Goal: Task Accomplishment & Management: Use online tool/utility

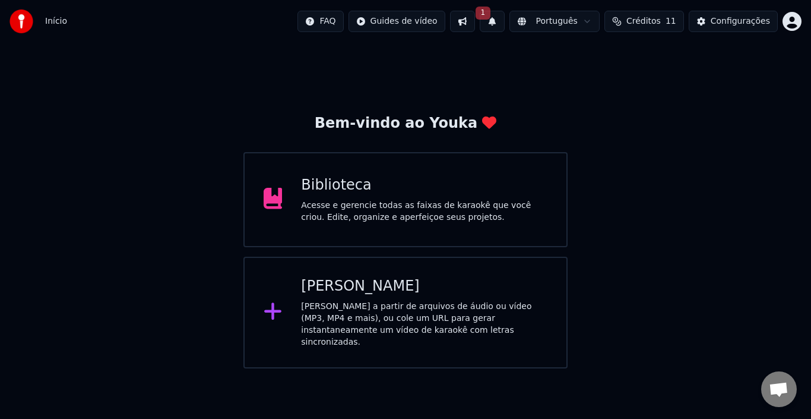
click at [392, 300] on div "[PERSON_NAME] a partir de arquivos de áudio ou vídeo (MP3, MP4 e mais), ou cole…" at bounding box center [424, 323] width 246 height 47
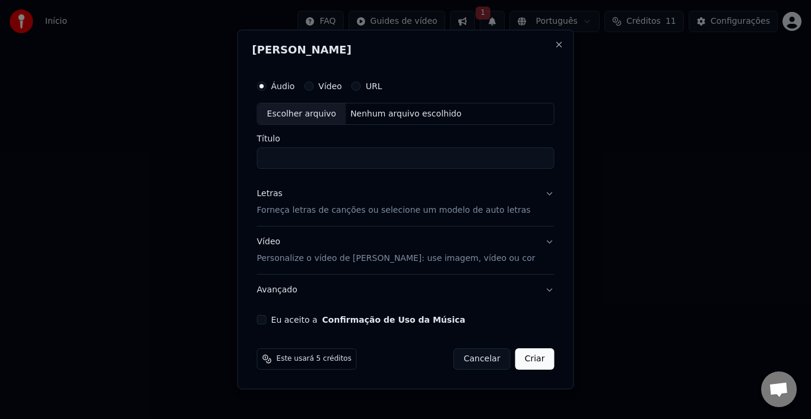
click at [308, 115] on div "Escolher arquivo" at bounding box center [302, 113] width 88 height 21
type input "**********"
click at [537, 198] on button "Letras Forneça letras de canções ou selecione um modelo de auto letras" at bounding box center [405, 202] width 297 height 47
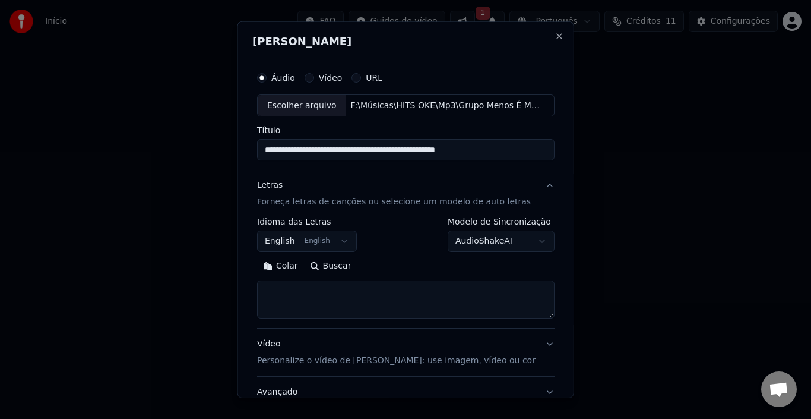
click at [307, 293] on textarea at bounding box center [405, 299] width 297 height 38
paste textarea "**********"
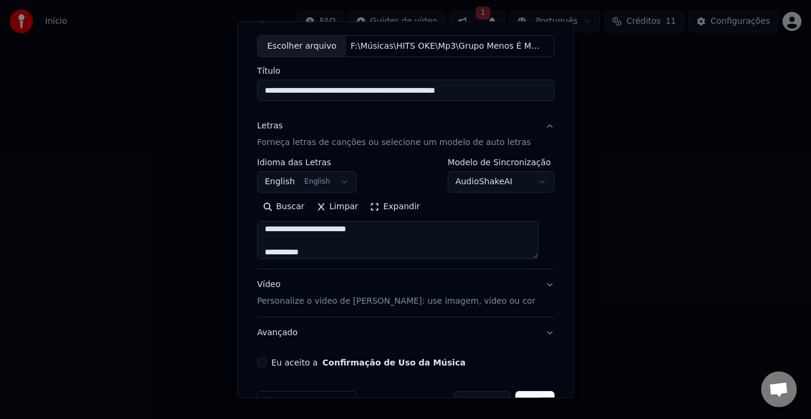
scroll to position [93, 0]
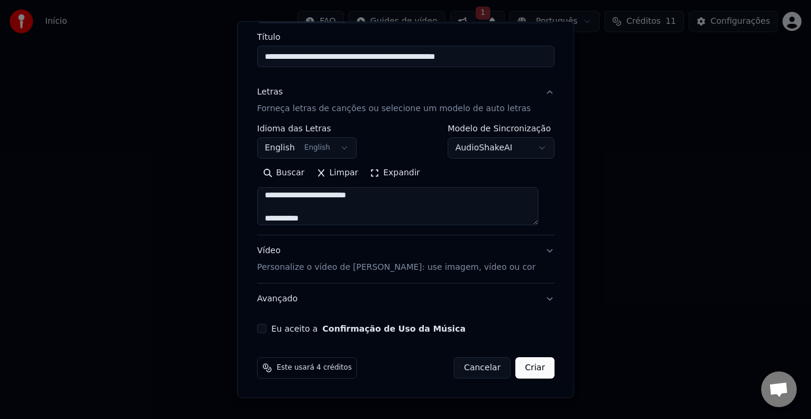
type textarea "**********"
click at [267, 328] on button "Eu aceito a Confirmação de Uso da Música" at bounding box center [261, 328] width 9 height 9
click at [537, 300] on button "Avançado" at bounding box center [405, 298] width 297 height 31
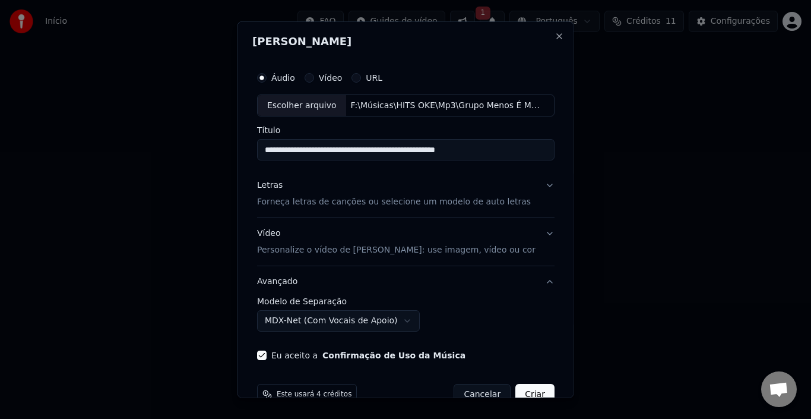
scroll to position [27, 0]
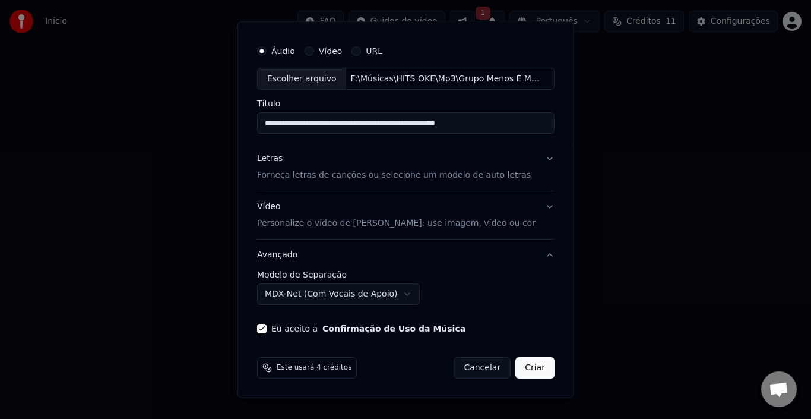
click at [528, 367] on button "Criar" at bounding box center [534, 367] width 39 height 21
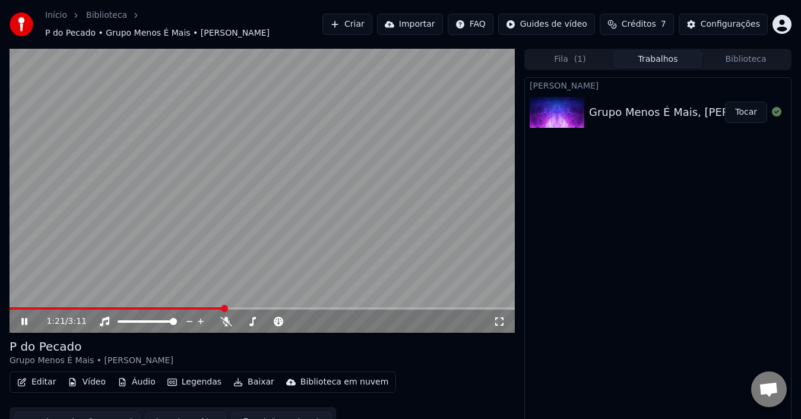
click at [226, 319] on icon at bounding box center [226, 320] width 12 height 9
click at [226, 319] on icon at bounding box center [226, 320] width 7 height 9
click at [226, 319] on icon at bounding box center [226, 320] width 12 height 9
click at [226, 319] on icon at bounding box center [226, 320] width 7 height 9
click at [21, 318] on icon at bounding box center [32, 320] width 27 height 9
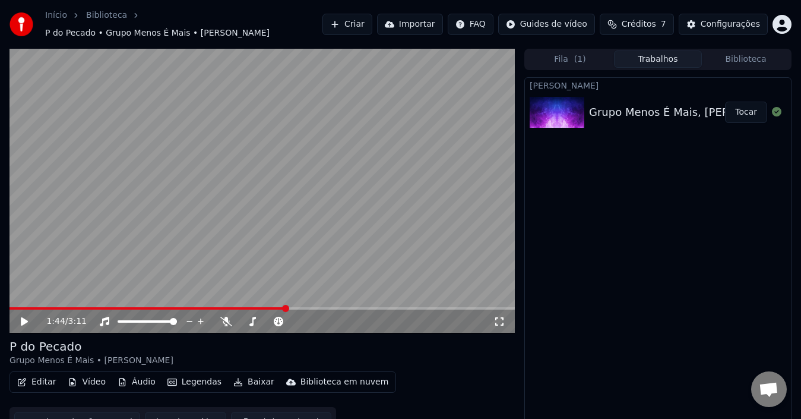
click at [34, 379] on button "Editar" at bounding box center [36, 381] width 48 height 17
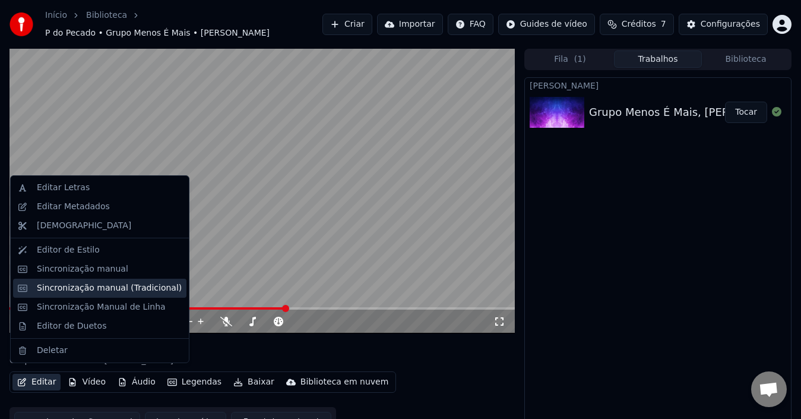
click at [101, 290] on div "Sincronização manual (Tradicional)" at bounding box center [109, 288] width 145 height 12
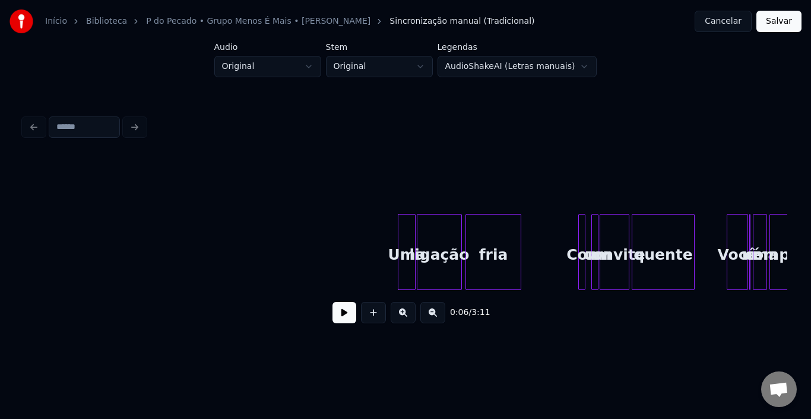
click at [345, 318] on button at bounding box center [344, 312] width 24 height 21
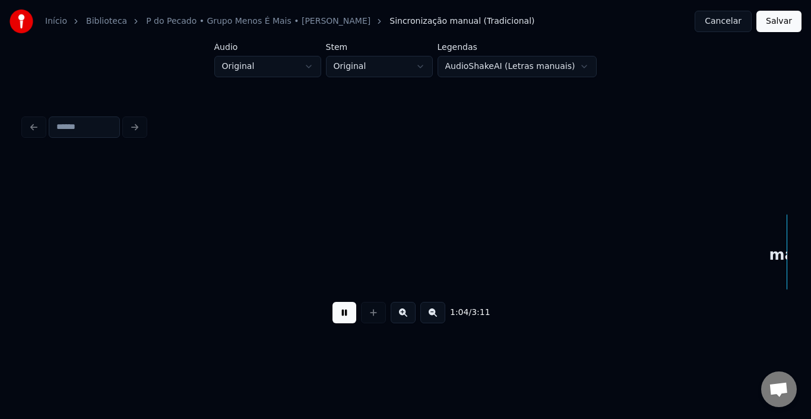
scroll to position [0, 3818]
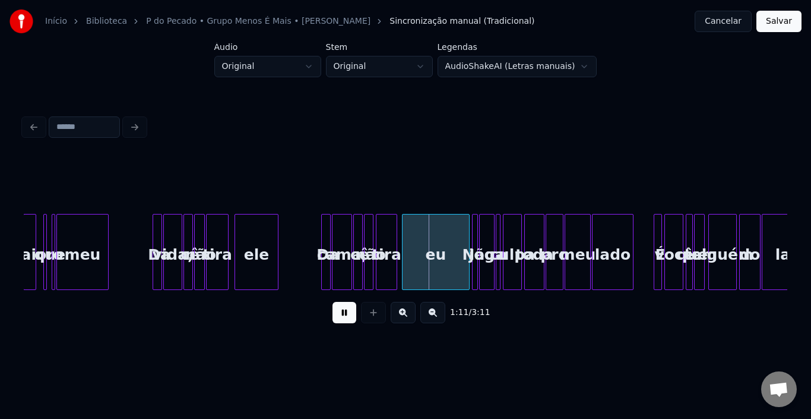
click at [340, 323] on button at bounding box center [344, 312] width 24 height 21
click at [315, 65] on html "Início Biblioteca P do Pecado • Grupo Menos É Mais • [PERSON_NAME] manual (Trad…" at bounding box center [405, 183] width 811 height 366
click at [421, 64] on html "Início Biblioteca P do Pecado • Grupo Menos É Mais • [PERSON_NAME] manual (Trad…" at bounding box center [405, 183] width 811 height 366
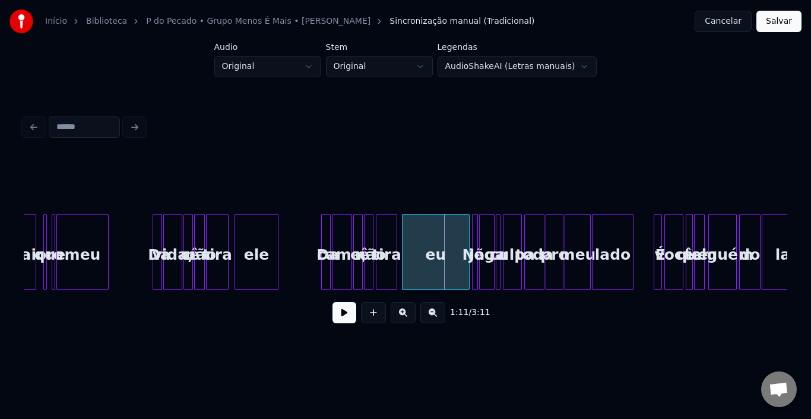
click at [514, 69] on html "Início Biblioteca P do Pecado • Grupo Menos É Mais • [PERSON_NAME] manual (Trad…" at bounding box center [405, 183] width 811 height 366
click at [324, 65] on html "Início Biblioteca P do Pecado • Grupo Menos É Mais • [PERSON_NAME] manual (Trad…" at bounding box center [405, 183] width 811 height 366
click at [340, 323] on button at bounding box center [344, 312] width 24 height 21
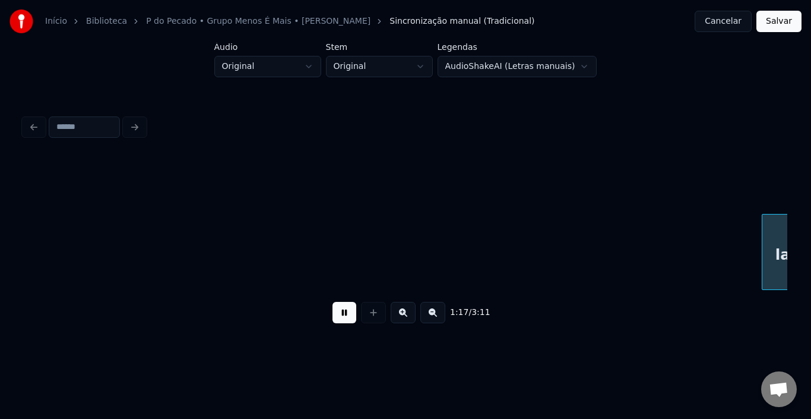
scroll to position [0, 4582]
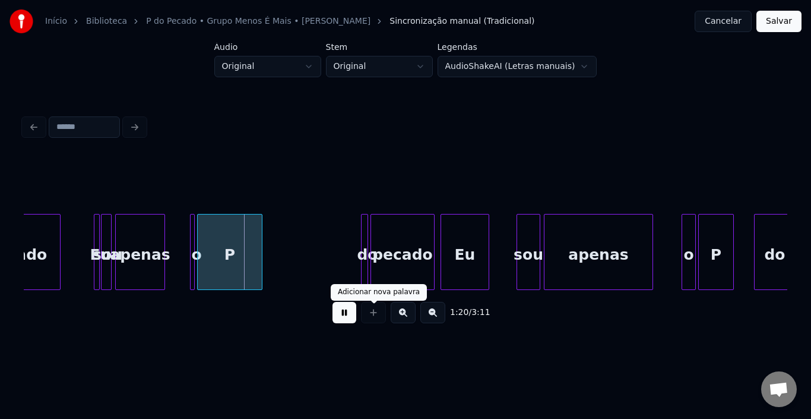
click at [353, 321] on button at bounding box center [344, 312] width 24 height 21
click at [134, 256] on div "apenas" at bounding box center [140, 254] width 49 height 81
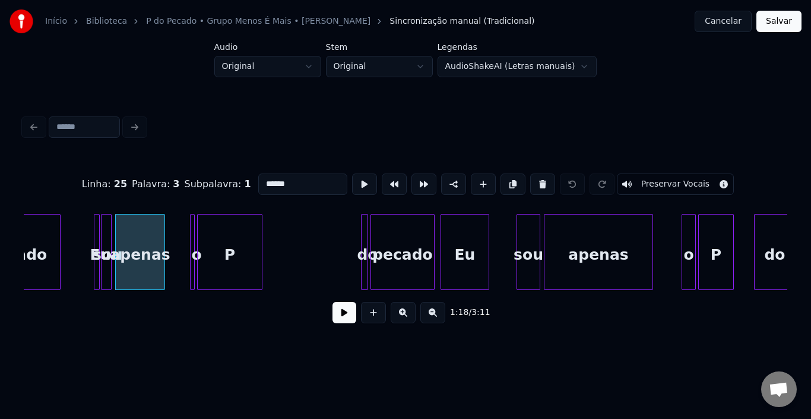
click at [346, 317] on button at bounding box center [344, 312] width 24 height 21
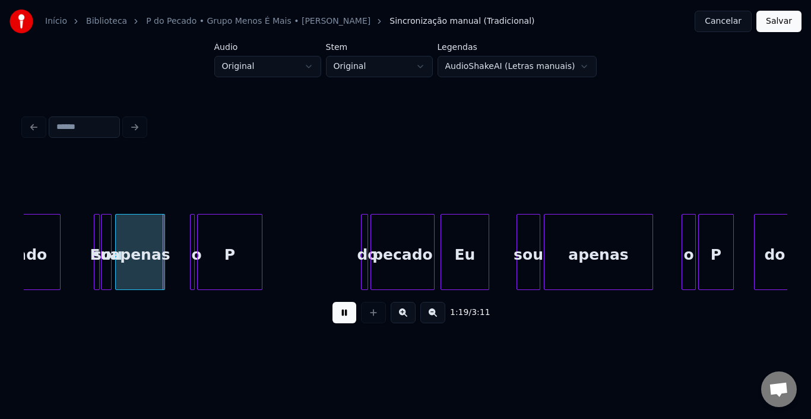
click at [346, 317] on button at bounding box center [344, 312] width 24 height 21
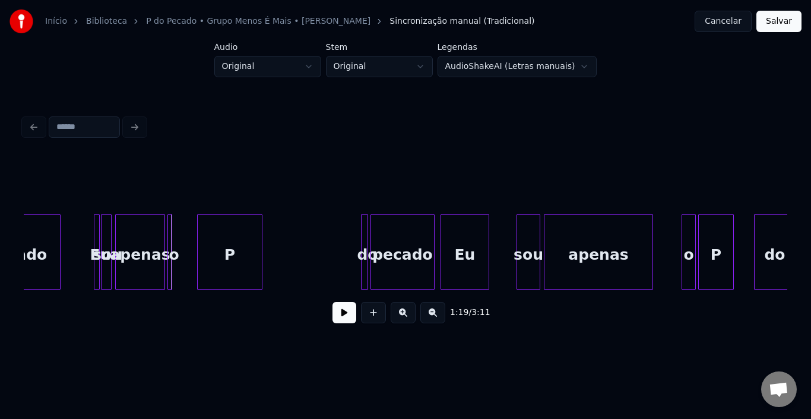
click at [167, 233] on div "o" at bounding box center [169, 252] width 5 height 76
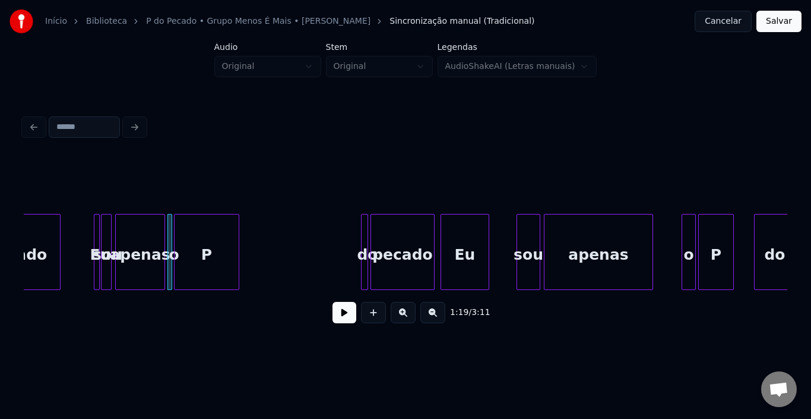
click at [199, 243] on div "P" at bounding box center [207, 254] width 64 height 81
click at [188, 242] on div at bounding box center [189, 251] width 4 height 75
click at [338, 317] on button at bounding box center [344, 312] width 24 height 21
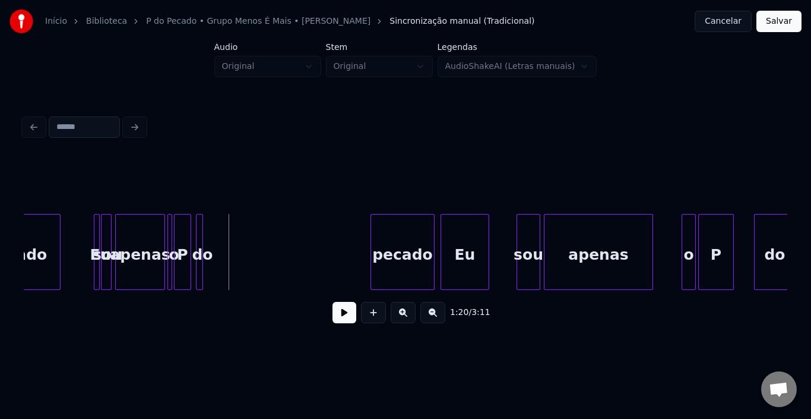
click at [196, 233] on div "do" at bounding box center [199, 252] width 7 height 76
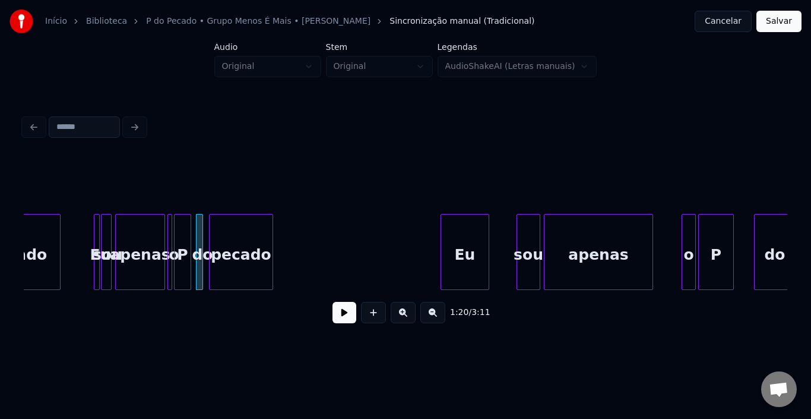
click at [223, 237] on div "pecado" at bounding box center [241, 254] width 63 height 81
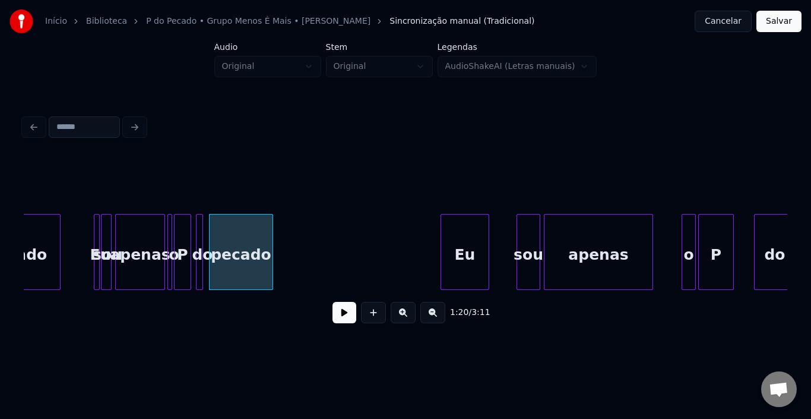
click at [338, 318] on button at bounding box center [344, 312] width 24 height 21
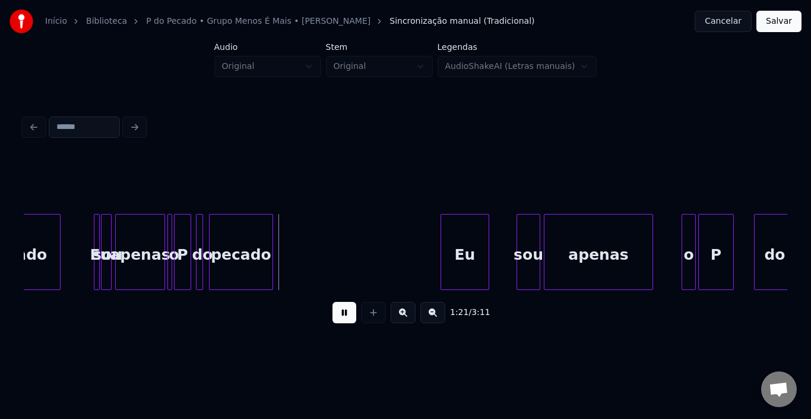
click at [338, 318] on button at bounding box center [344, 312] width 24 height 21
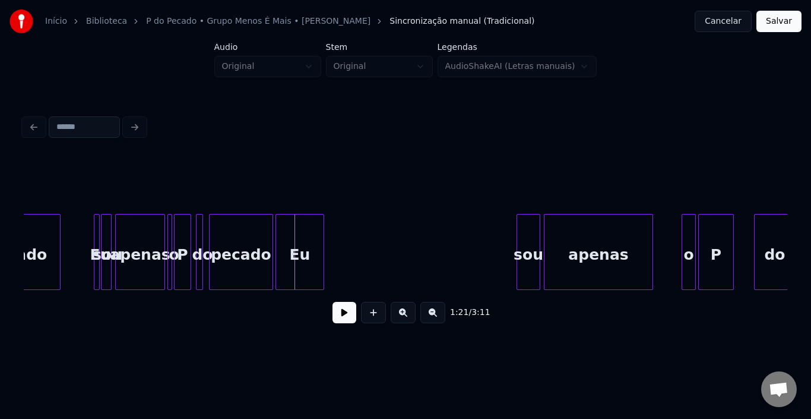
click at [290, 231] on div "Eu" at bounding box center [299, 254] width 47 height 81
click at [324, 233] on div "Eu" at bounding box center [299, 252] width 49 height 76
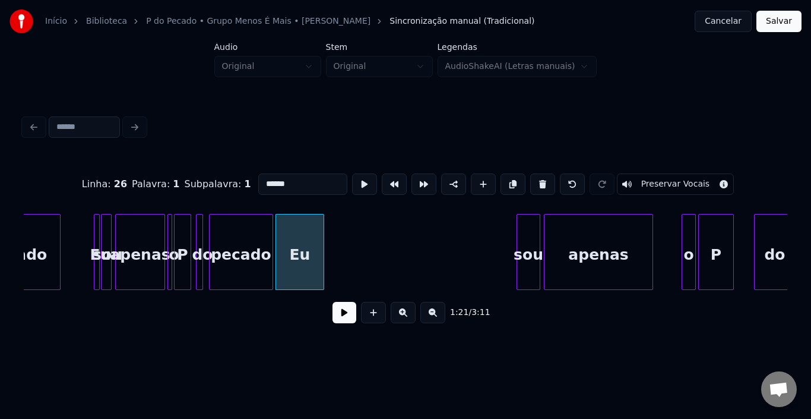
type input "**"
click at [289, 238] on div at bounding box center [288, 251] width 4 height 75
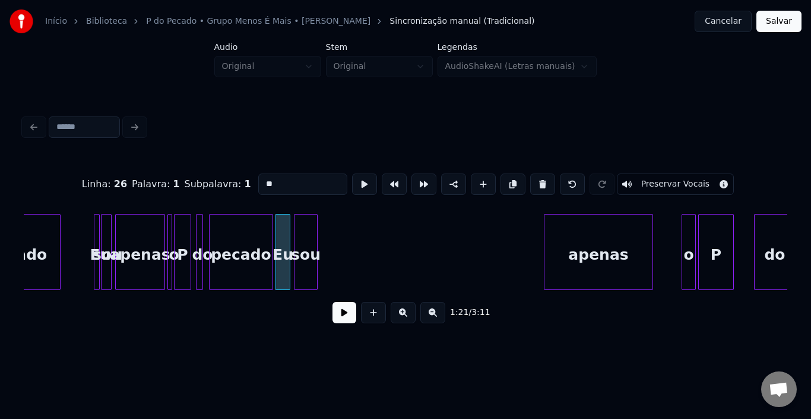
click at [299, 232] on div "sou" at bounding box center [305, 254] width 23 height 81
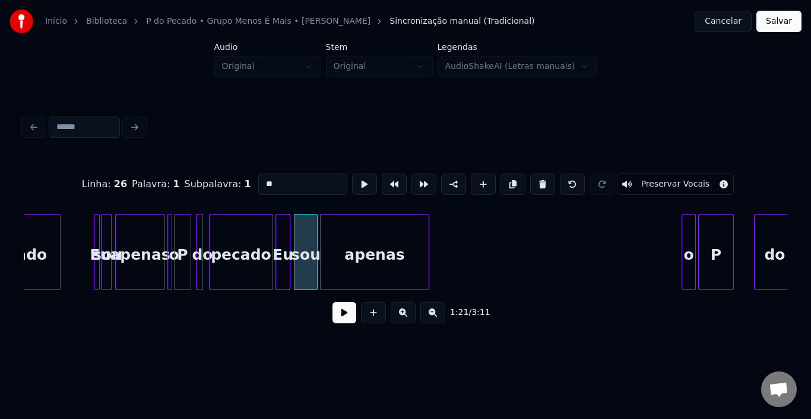
click at [366, 245] on div "apenas" at bounding box center [375, 254] width 108 height 81
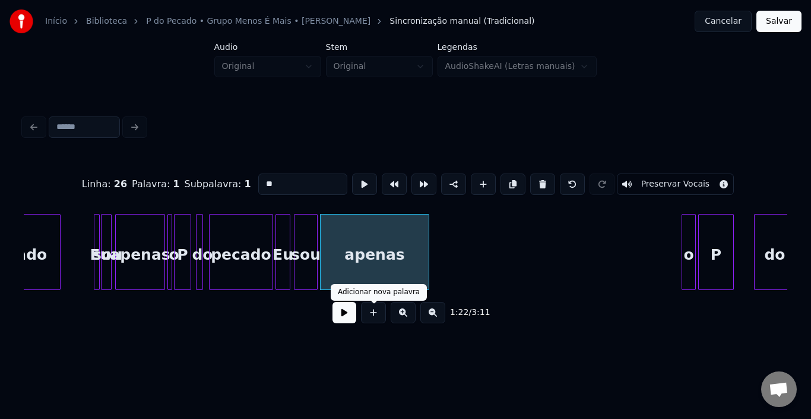
click at [346, 323] on button at bounding box center [344, 312] width 24 height 21
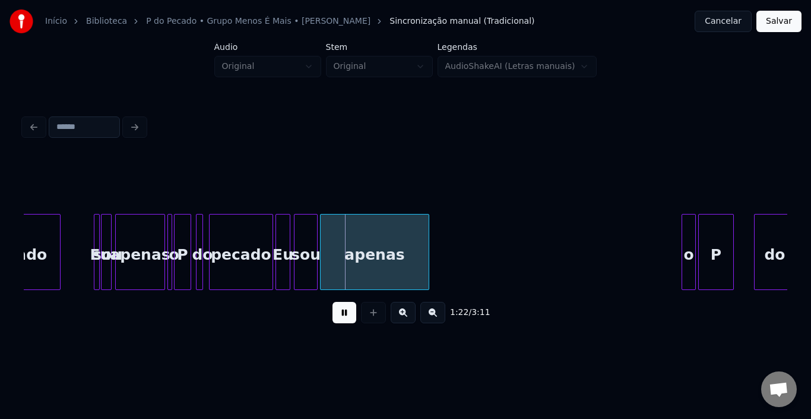
click at [346, 323] on button at bounding box center [344, 312] width 24 height 21
click at [303, 246] on div "sou" at bounding box center [305, 254] width 23 height 81
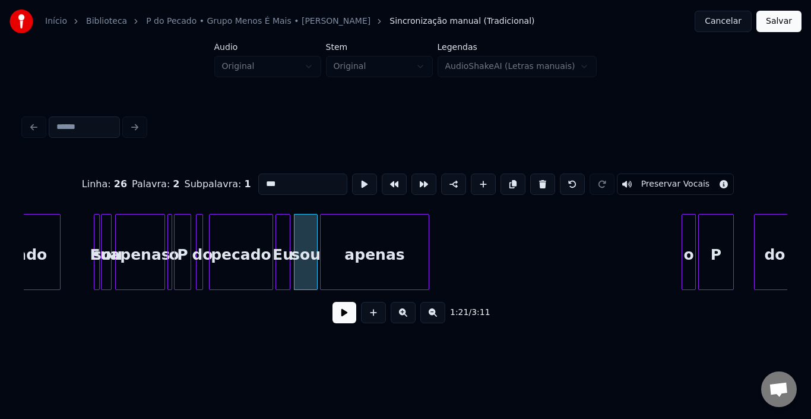
click at [346, 322] on button at bounding box center [344, 312] width 24 height 21
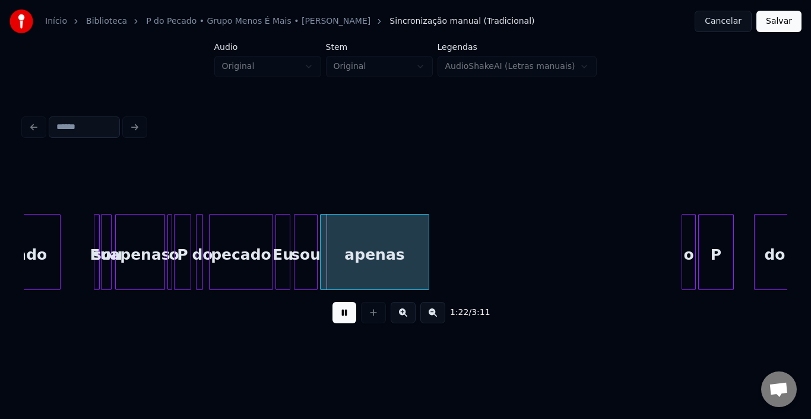
click at [346, 322] on button at bounding box center [344, 312] width 24 height 21
click at [303, 245] on div at bounding box center [302, 251] width 4 height 75
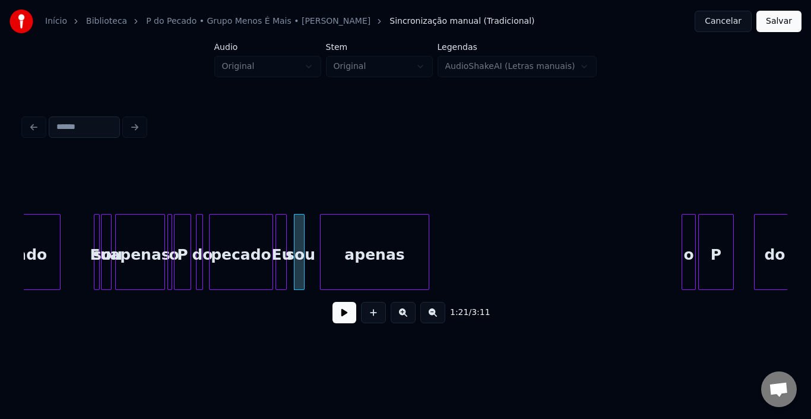
click at [286, 238] on div at bounding box center [285, 251] width 4 height 75
click at [294, 233] on div "sou" at bounding box center [295, 254] width 12 height 81
click at [281, 249] on div at bounding box center [281, 251] width 4 height 75
click at [294, 238] on div "sou" at bounding box center [291, 254] width 12 height 81
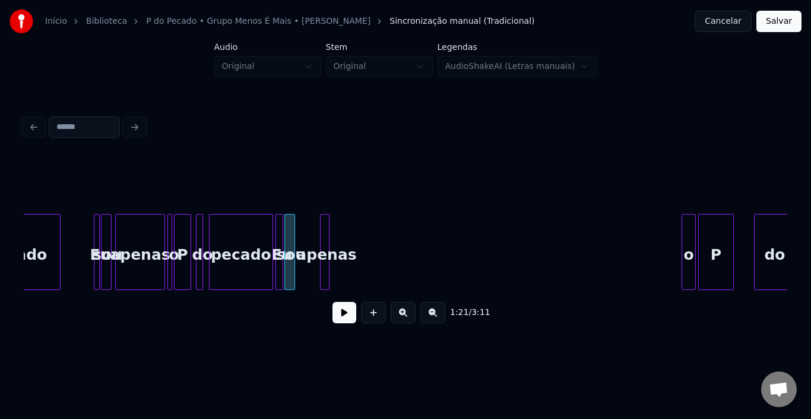
click at [326, 245] on div at bounding box center [327, 251] width 4 height 75
click at [301, 242] on div "apenas" at bounding box center [303, 254] width 12 height 81
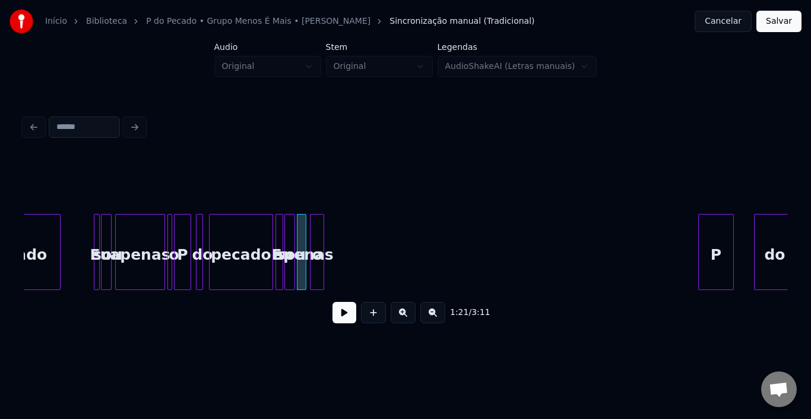
click at [315, 246] on div "o" at bounding box center [316, 254] width 13 height 81
click at [315, 245] on div at bounding box center [314, 251] width 4 height 75
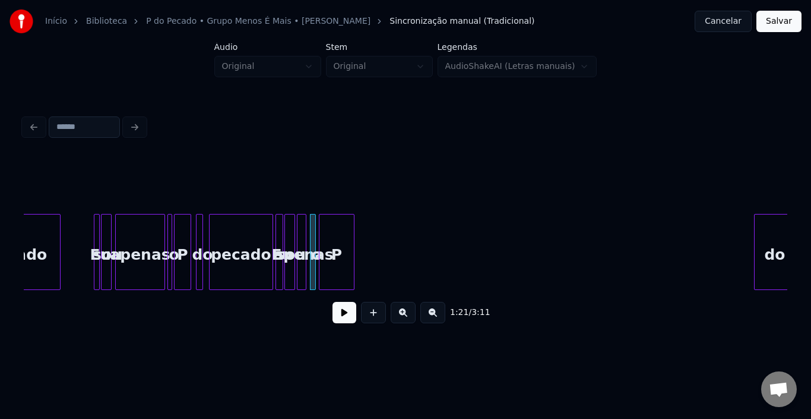
click at [333, 244] on div "P" at bounding box center [336, 254] width 34 height 81
click at [334, 241] on div at bounding box center [336, 251] width 4 height 75
click at [335, 313] on button at bounding box center [344, 312] width 24 height 21
click at [252, 243] on div "pecado" at bounding box center [241, 254] width 63 height 81
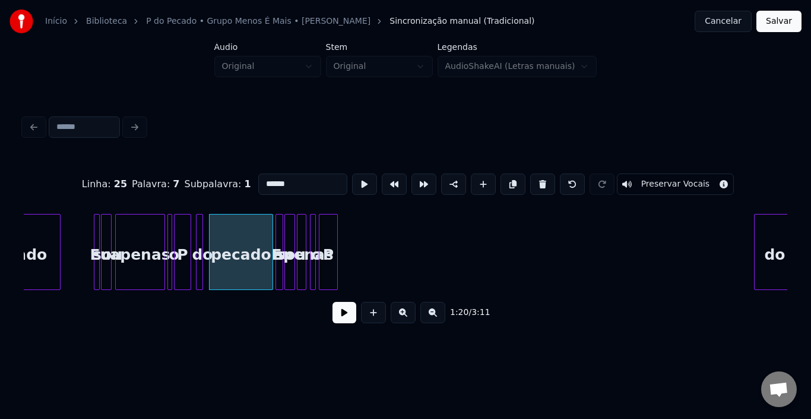
click at [342, 316] on button at bounding box center [344, 312] width 24 height 21
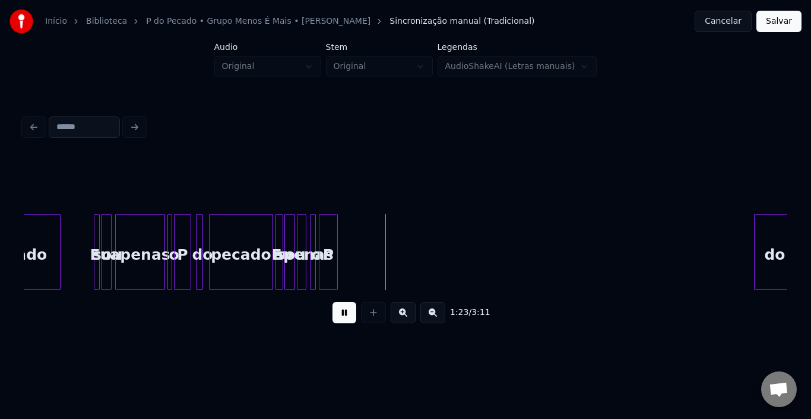
click at [342, 316] on button at bounding box center [344, 312] width 24 height 21
click at [348, 226] on div "P" at bounding box center [351, 254] width 18 height 81
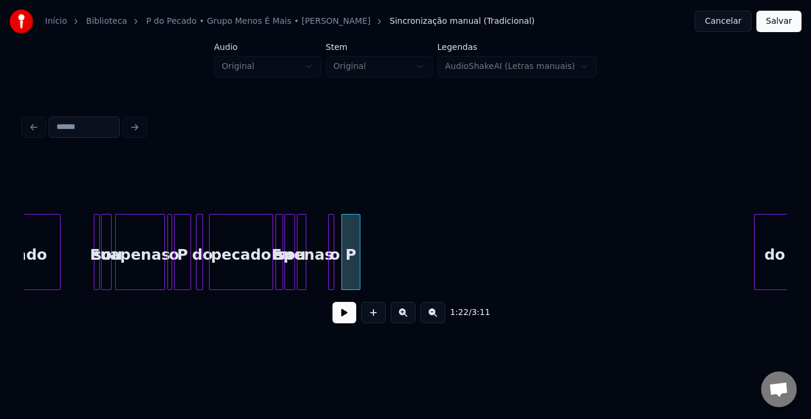
click at [335, 233] on div "o" at bounding box center [335, 254] width 12 height 81
click at [334, 236] on div "o" at bounding box center [333, 252] width 10 height 76
click at [334, 239] on div "o" at bounding box center [335, 254] width 12 height 81
click at [334, 232] on div at bounding box center [335, 251] width 4 height 75
click at [322, 234] on div at bounding box center [323, 251] width 4 height 75
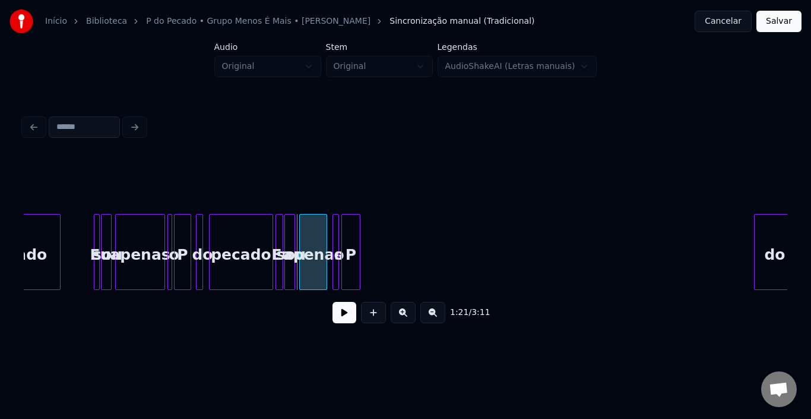
click at [313, 236] on div "apenas" at bounding box center [313, 254] width 27 height 81
click at [281, 241] on div at bounding box center [281, 251] width 4 height 75
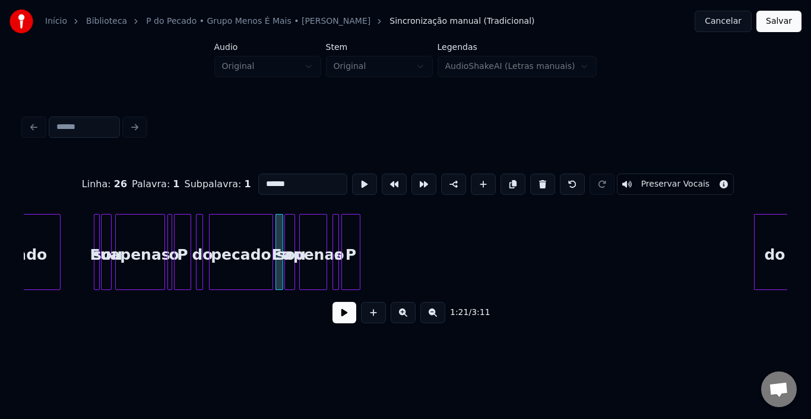
type input "**"
click at [351, 322] on button at bounding box center [344, 312] width 24 height 21
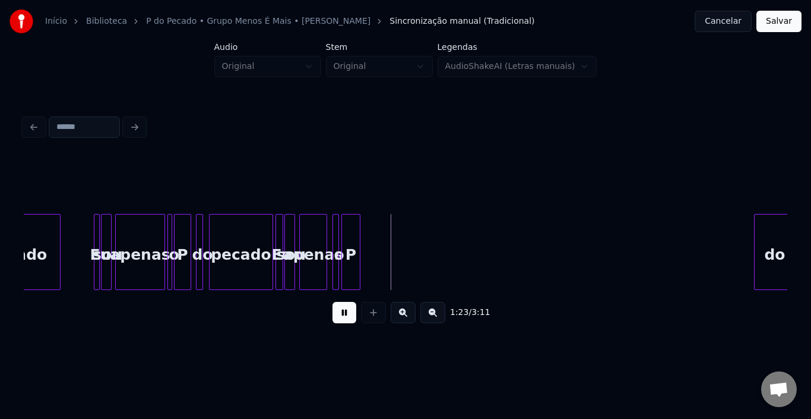
click at [351, 321] on button at bounding box center [344, 312] width 24 height 21
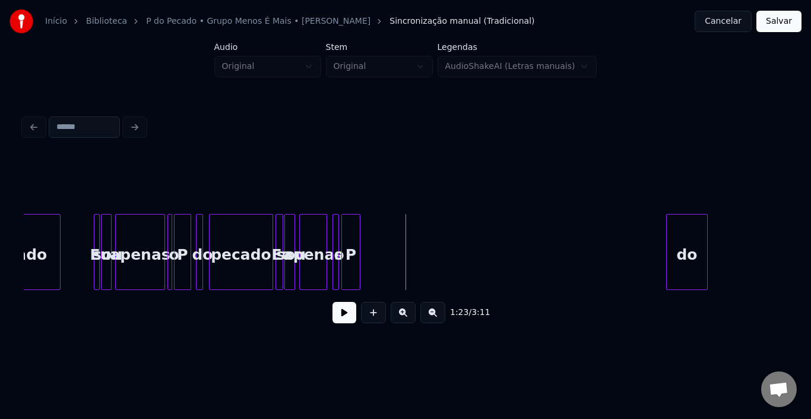
scroll to position [0, 4585]
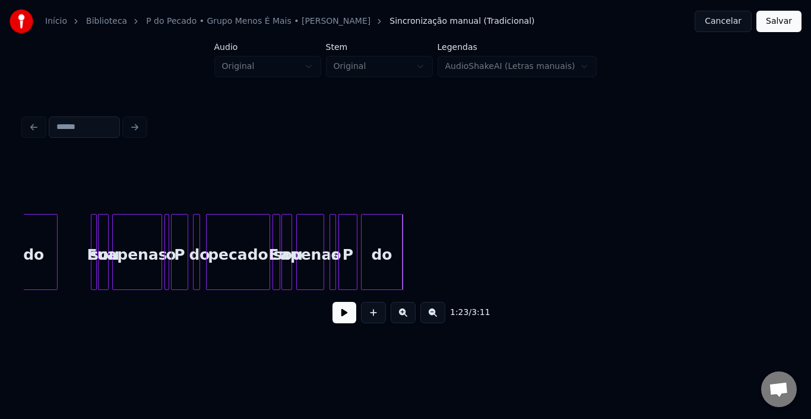
click at [375, 239] on div "do" at bounding box center [382, 254] width 40 height 81
click at [374, 241] on div at bounding box center [375, 251] width 4 height 75
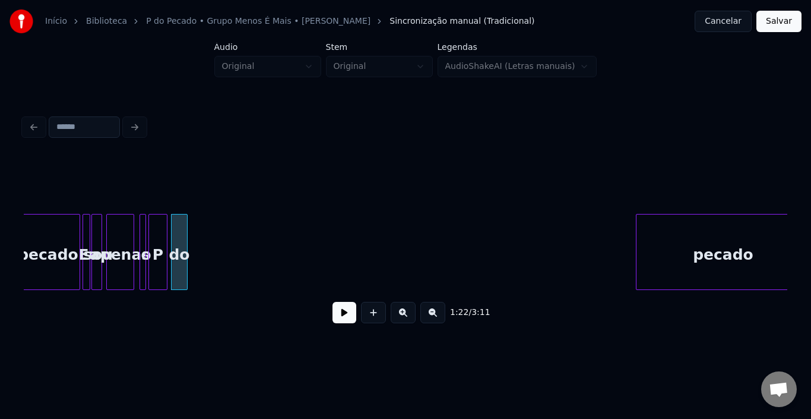
scroll to position [0, 4798]
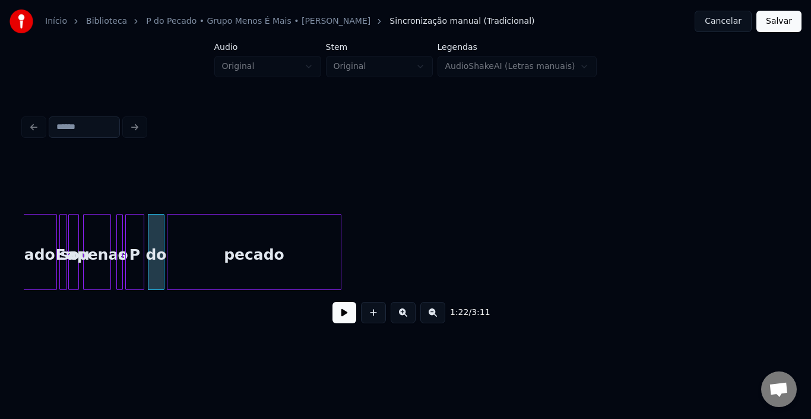
click at [229, 247] on div "pecado" at bounding box center [253, 254] width 173 height 81
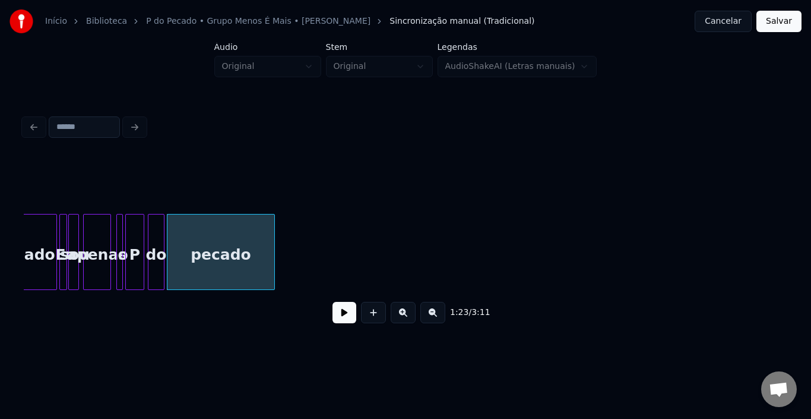
click at [271, 250] on div at bounding box center [273, 251] width 4 height 75
click at [338, 319] on button at bounding box center [344, 312] width 24 height 21
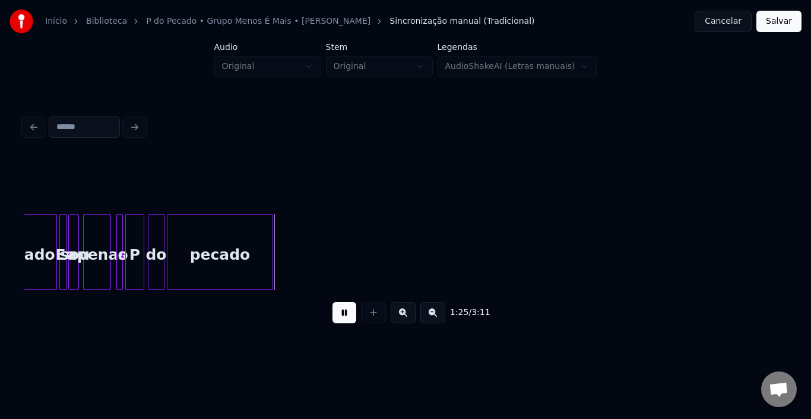
click at [338, 319] on button at bounding box center [344, 312] width 24 height 21
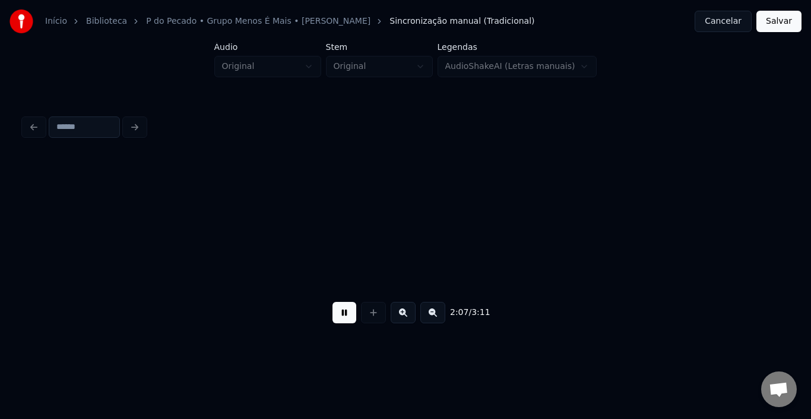
scroll to position [0, 7541]
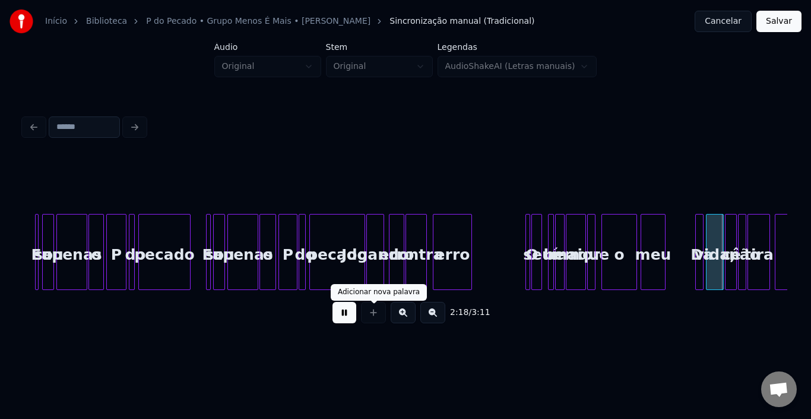
click at [346, 316] on button at bounding box center [344, 312] width 24 height 21
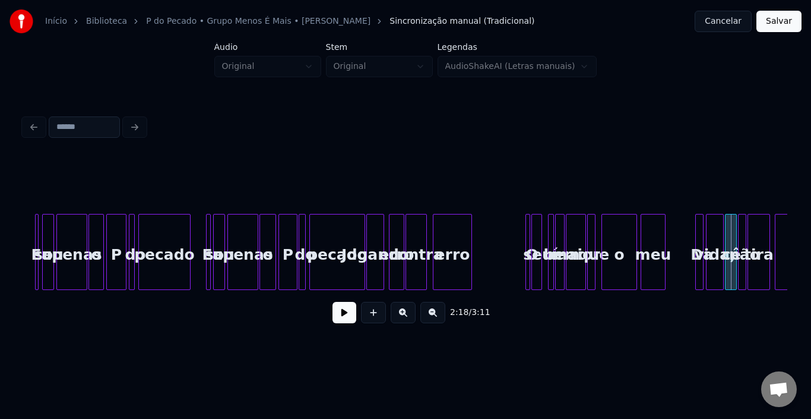
click at [580, 246] on div "maior" at bounding box center [575, 254] width 19 height 81
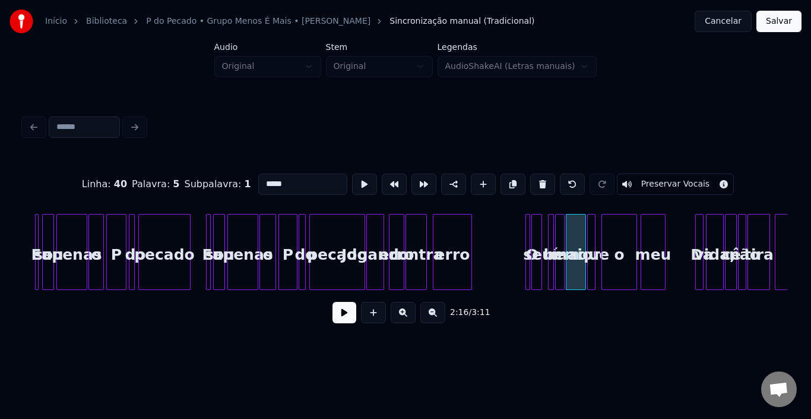
click at [343, 318] on button at bounding box center [344, 312] width 24 height 21
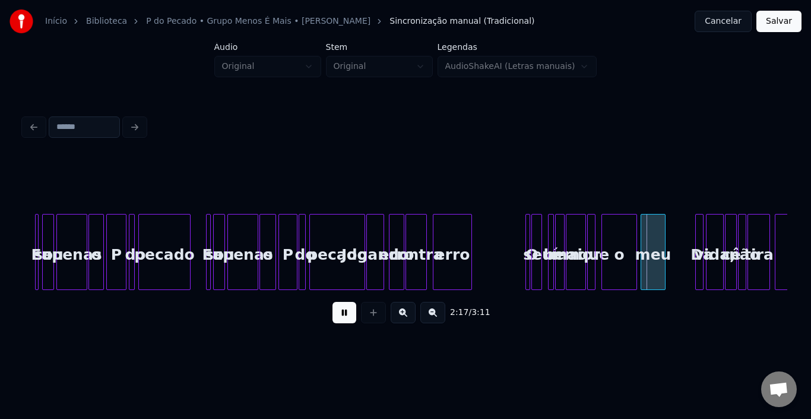
click at [343, 318] on button at bounding box center [344, 312] width 24 height 21
click at [609, 245] on div at bounding box center [608, 251] width 4 height 75
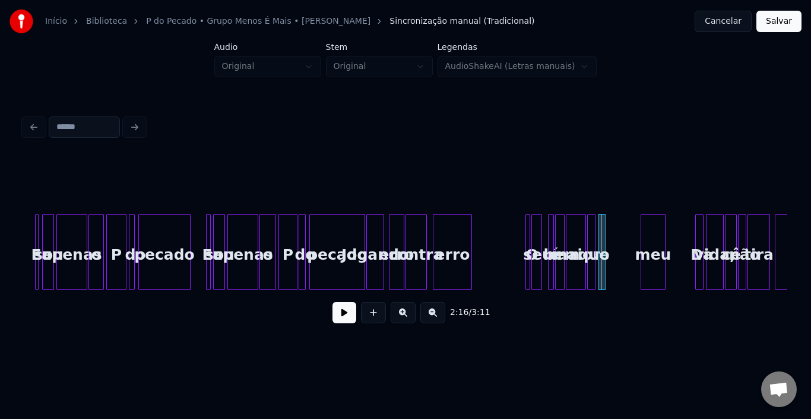
click at [598, 233] on div "o" at bounding box center [602, 252] width 8 height 76
click at [611, 245] on div at bounding box center [611, 251] width 4 height 75
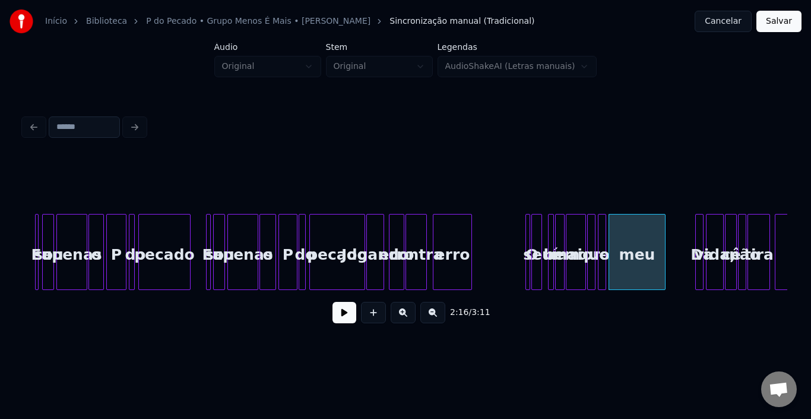
click at [348, 323] on button at bounding box center [344, 312] width 24 height 21
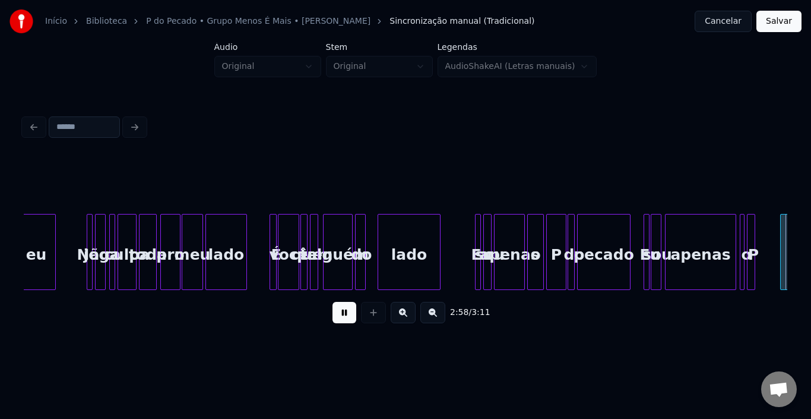
scroll to position [0, 10597]
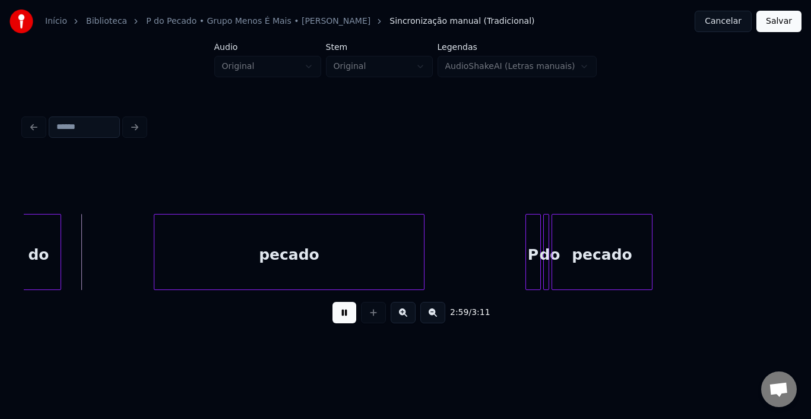
click at [331, 318] on div "2:59 / 3:11" at bounding box center [405, 312] width 744 height 26
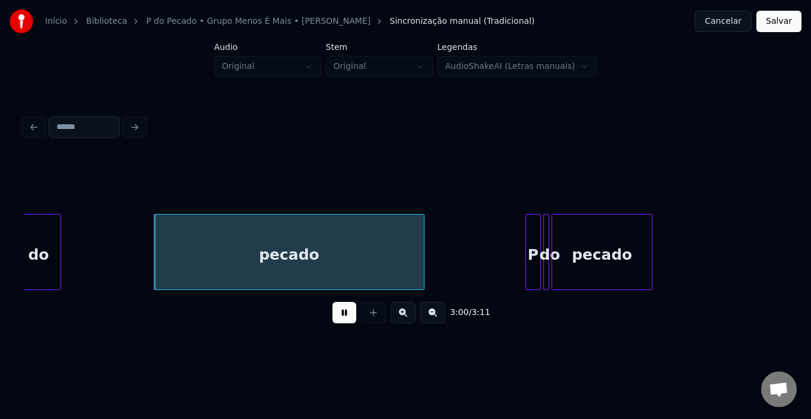
click at [348, 316] on button at bounding box center [344, 312] width 24 height 21
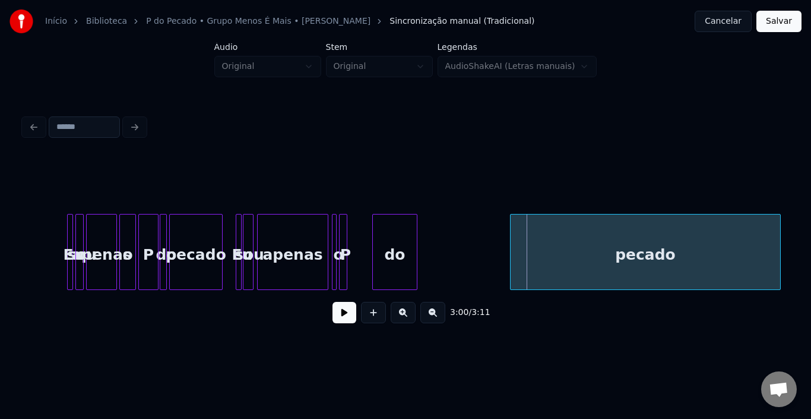
scroll to position [0, 10194]
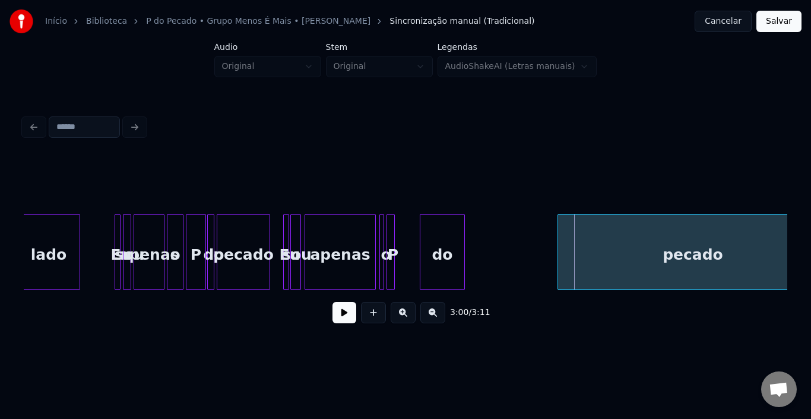
click at [174, 259] on div "o" at bounding box center [174, 254] width 15 height 81
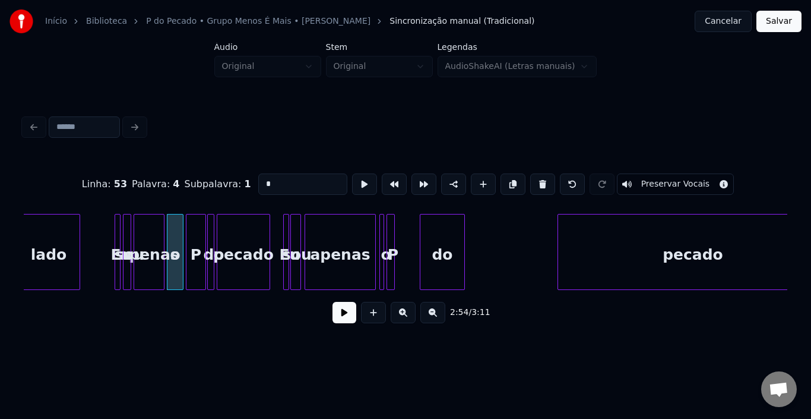
click at [335, 314] on button at bounding box center [344, 312] width 24 height 21
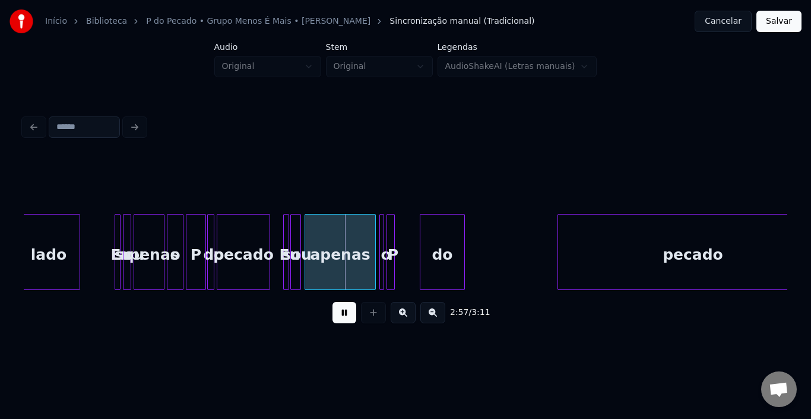
click at [335, 314] on button at bounding box center [344, 312] width 24 height 21
click at [347, 248] on div at bounding box center [348, 251] width 4 height 75
click at [354, 245] on div "o" at bounding box center [356, 252] width 5 height 76
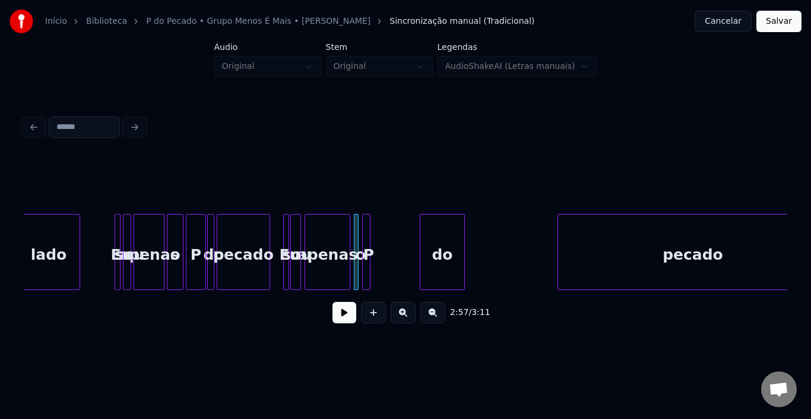
click at [362, 239] on div "P" at bounding box center [366, 252] width 8 height 76
click at [425, 250] on div at bounding box center [426, 251] width 4 height 75
click at [386, 242] on div "do" at bounding box center [381, 254] width 12 height 81
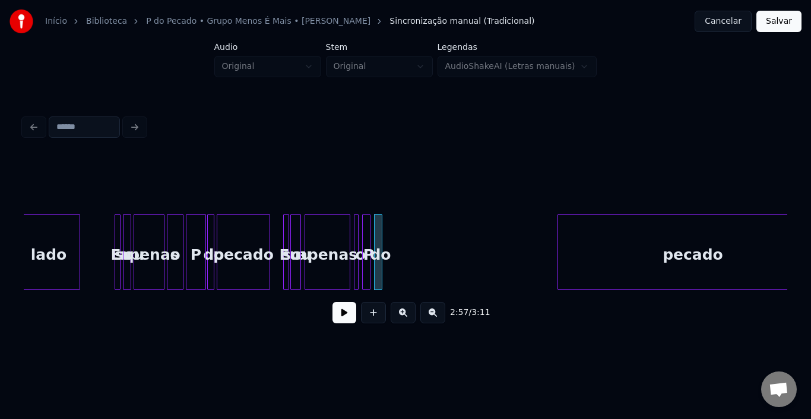
click at [335, 244] on div "apenas" at bounding box center [327, 254] width 45 height 81
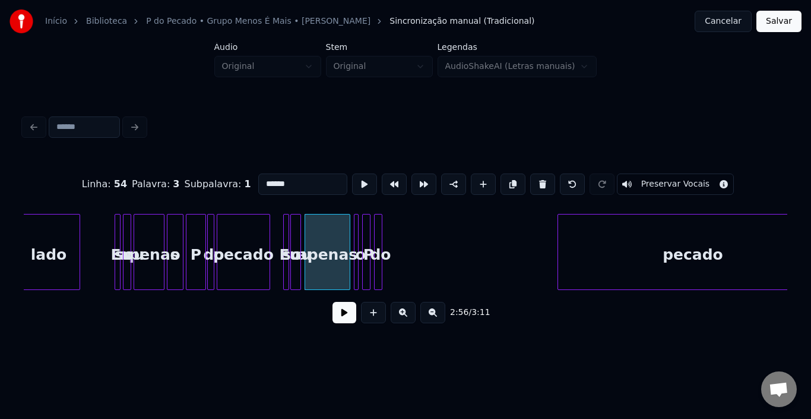
click at [348, 311] on button at bounding box center [344, 312] width 24 height 21
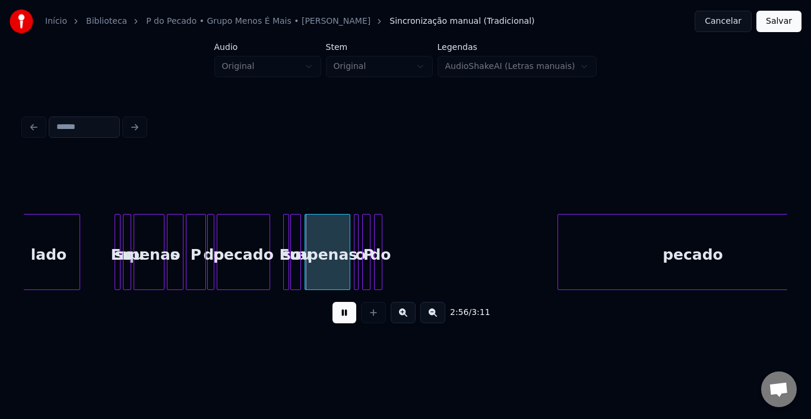
click at [342, 316] on button at bounding box center [344, 312] width 24 height 21
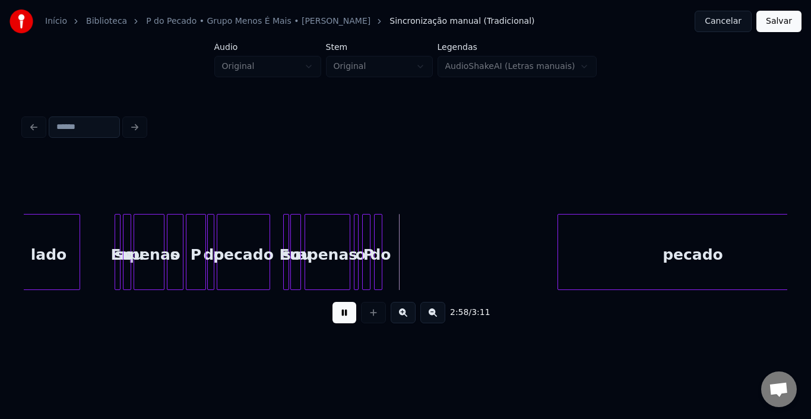
click at [342, 316] on button at bounding box center [344, 312] width 24 height 21
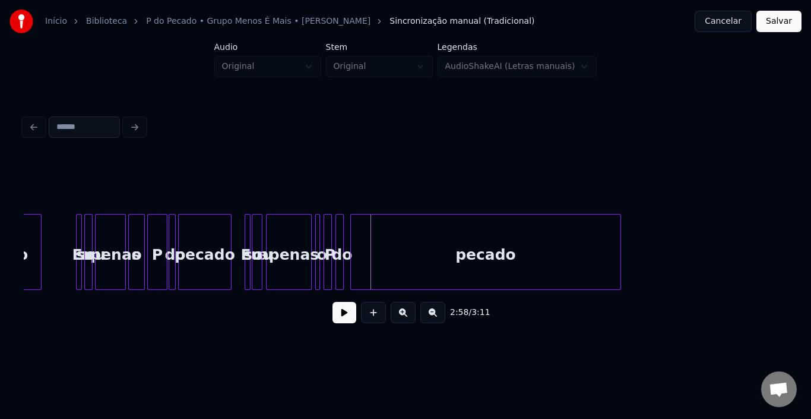
click at [495, 246] on div "pecado" at bounding box center [486, 254] width 270 height 81
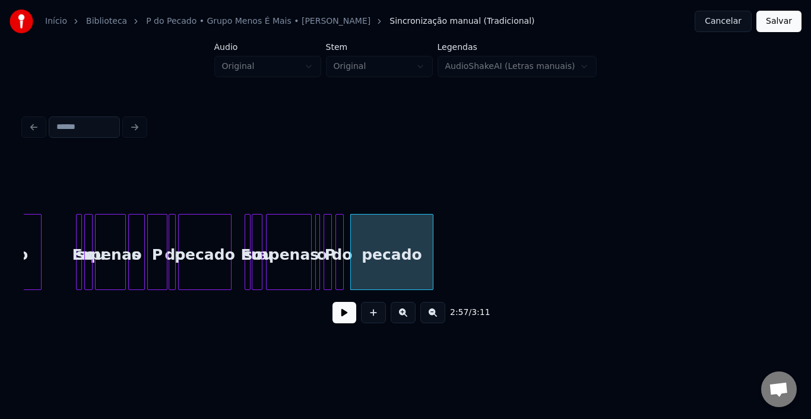
click at [433, 259] on div at bounding box center [431, 251] width 4 height 75
click at [334, 319] on button at bounding box center [344, 312] width 24 height 21
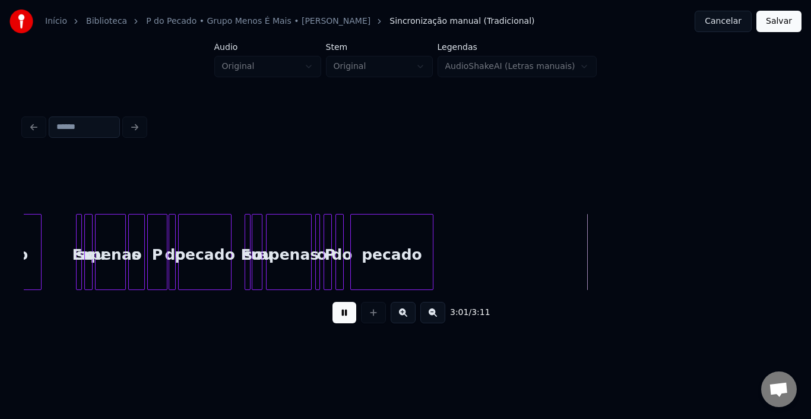
click at [343, 315] on button at bounding box center [344, 312] width 24 height 21
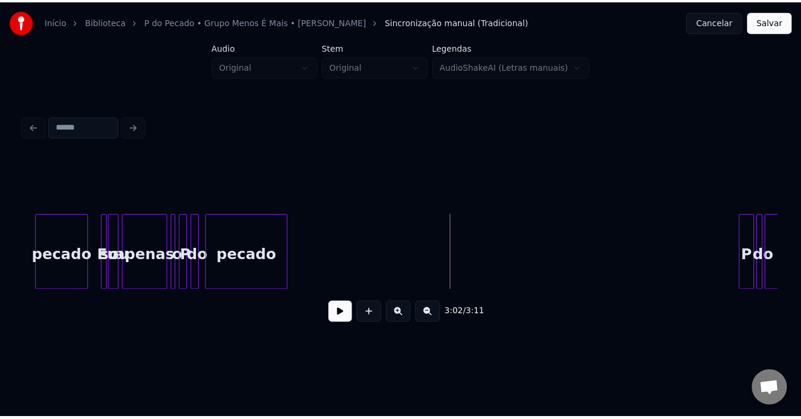
scroll to position [0, 10517]
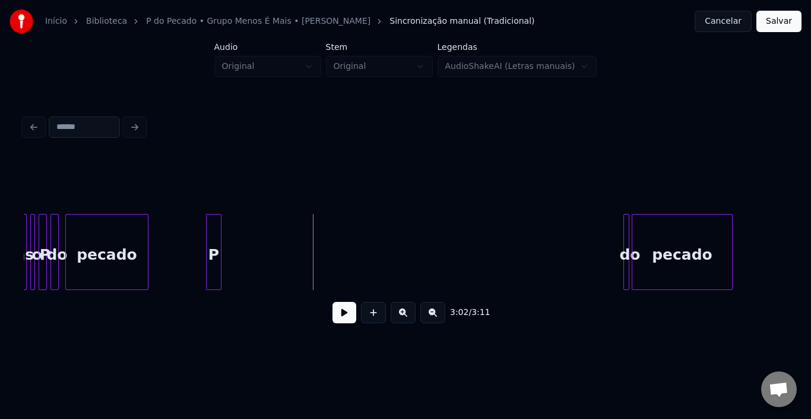
click at [213, 242] on div "P" at bounding box center [214, 254] width 14 height 81
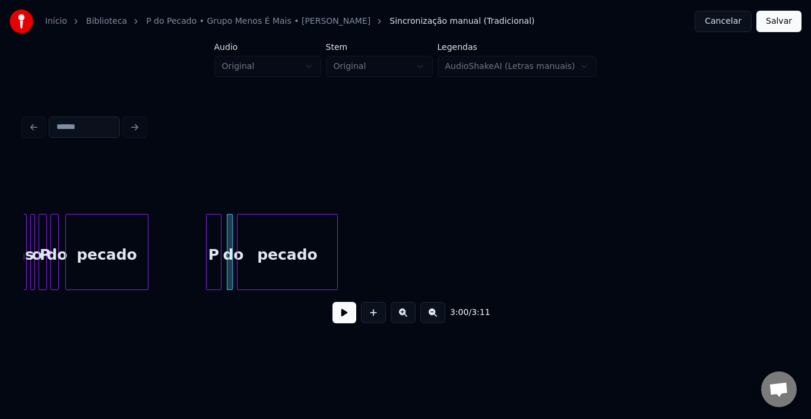
click at [293, 262] on div "pecado" at bounding box center [287, 254] width 100 height 81
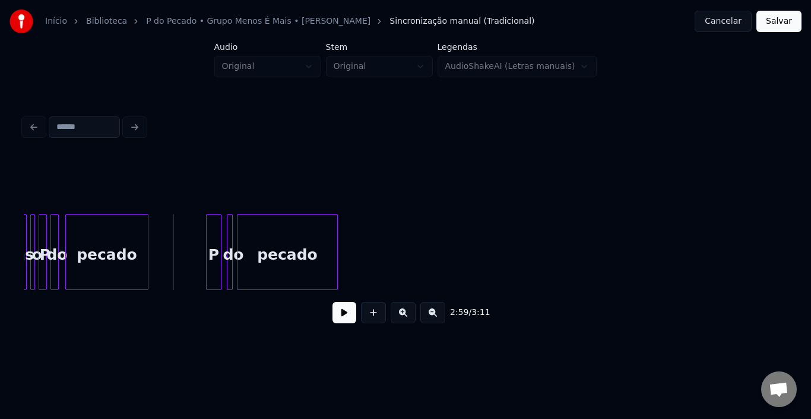
click at [336, 316] on button at bounding box center [344, 312] width 24 height 21
click at [370, 249] on div at bounding box center [369, 251] width 4 height 75
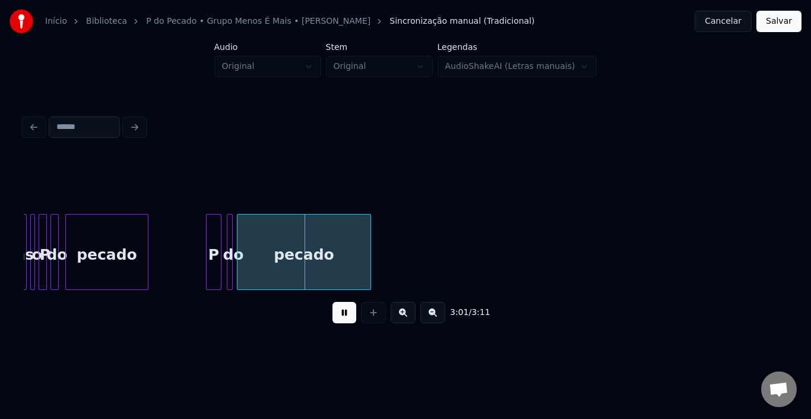
click at [784, 23] on button "Salvar" at bounding box center [778, 21] width 45 height 21
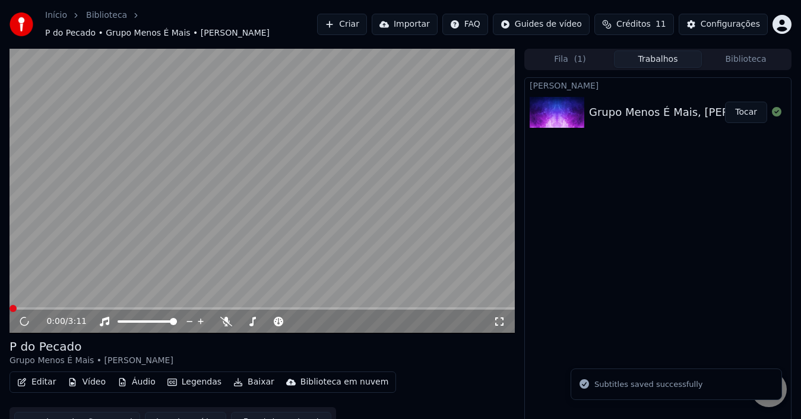
click at [38, 378] on button "Editar" at bounding box center [36, 381] width 48 height 17
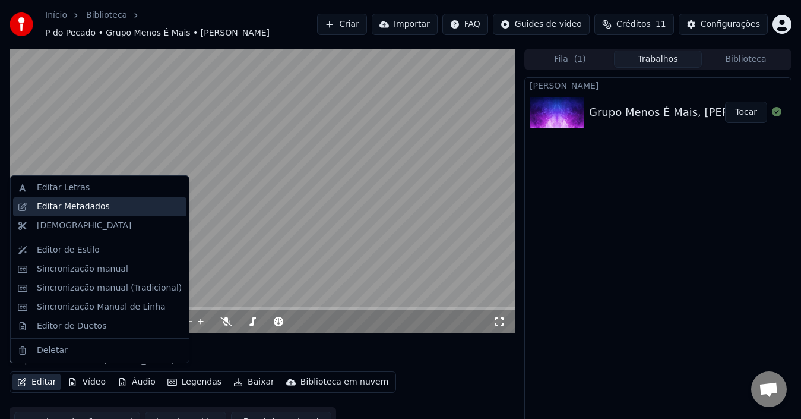
click at [58, 201] on div "Editar Metadados" at bounding box center [73, 207] width 73 height 12
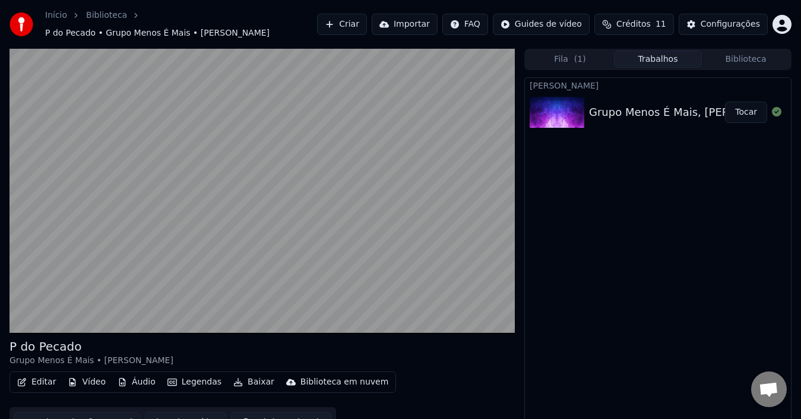
click at [40, 378] on button "Editar" at bounding box center [36, 381] width 48 height 17
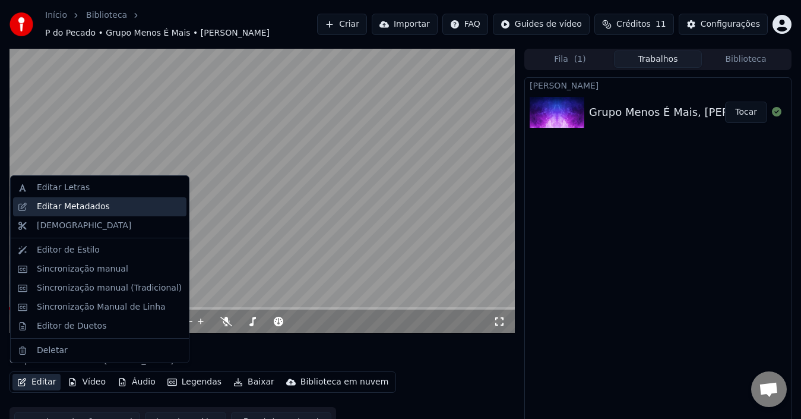
click at [64, 207] on div "Editar Metadados" at bounding box center [73, 207] width 73 height 12
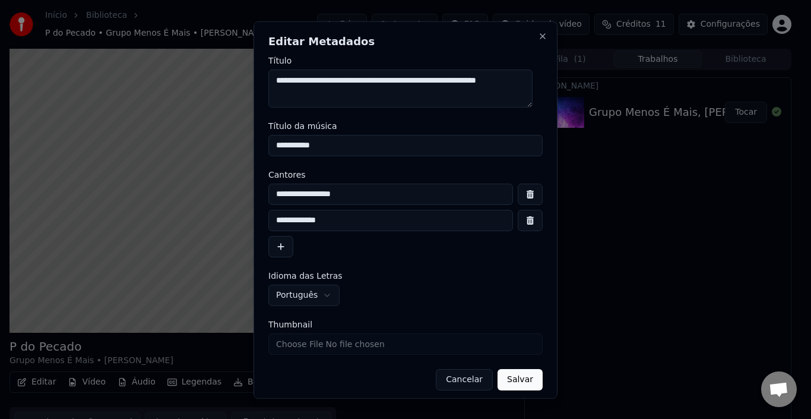
type textarea "**********"
click at [503, 384] on button "Salvar" at bounding box center [519, 378] width 45 height 21
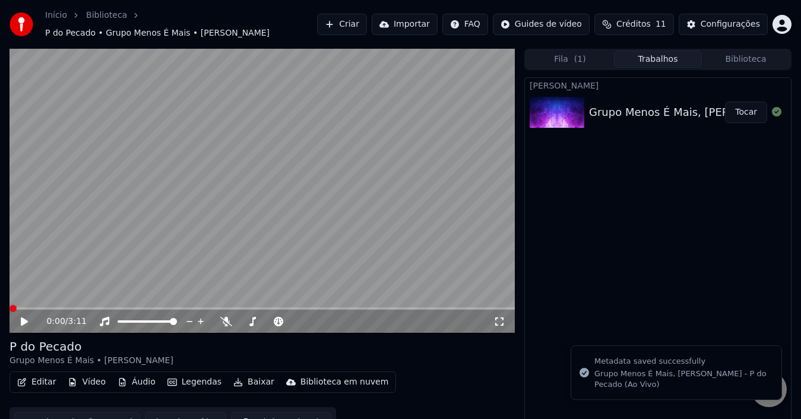
click at [48, 378] on button "Editar" at bounding box center [36, 381] width 48 height 17
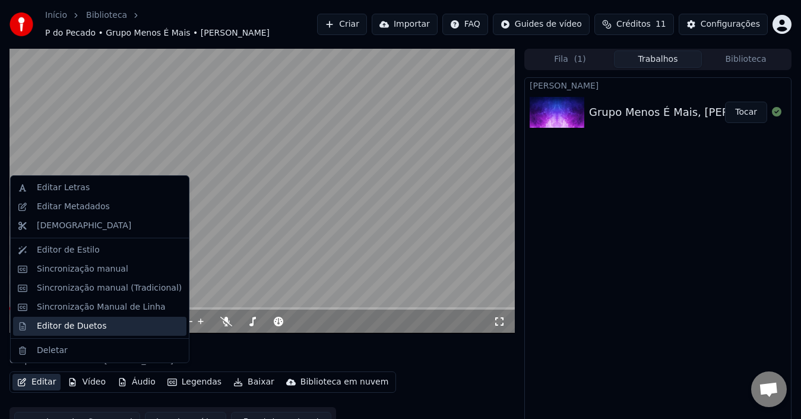
click at [68, 327] on div "Editor de Duetos" at bounding box center [71, 326] width 69 height 12
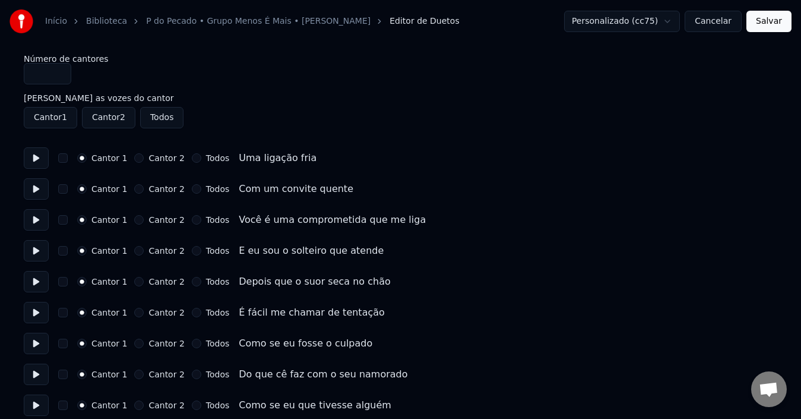
click at [36, 158] on button at bounding box center [36, 157] width 25 height 21
click at [37, 190] on button at bounding box center [36, 188] width 25 height 21
click at [34, 220] on button at bounding box center [36, 219] width 25 height 21
click at [36, 249] on button at bounding box center [36, 250] width 25 height 21
click at [30, 279] on button at bounding box center [36, 281] width 25 height 21
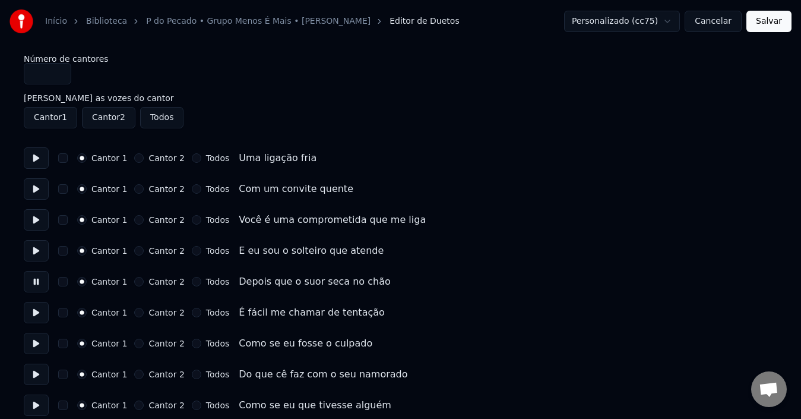
click at [36, 317] on button at bounding box center [36, 312] width 25 height 21
click at [31, 346] on button at bounding box center [36, 342] width 25 height 21
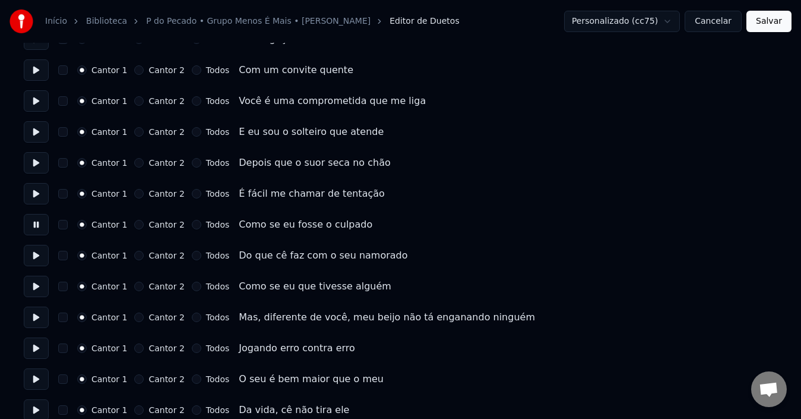
scroll to position [178, 0]
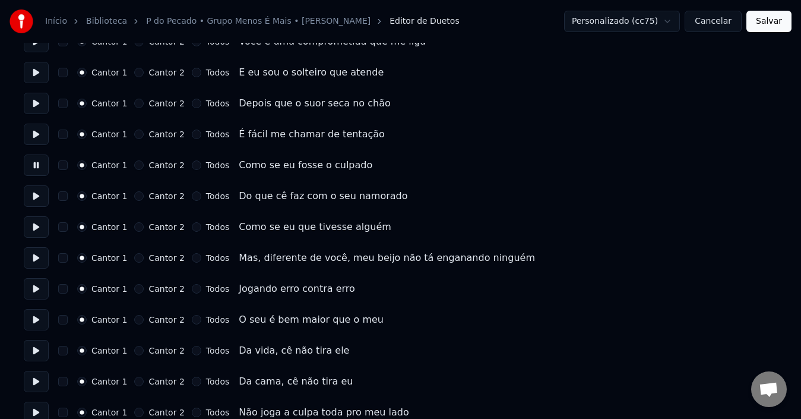
click at [33, 199] on button at bounding box center [36, 195] width 25 height 21
click at [33, 230] on button at bounding box center [36, 226] width 25 height 21
click at [28, 259] on button at bounding box center [36, 257] width 25 height 21
click at [31, 296] on button at bounding box center [36, 288] width 25 height 21
click at [37, 323] on button at bounding box center [36, 319] width 25 height 21
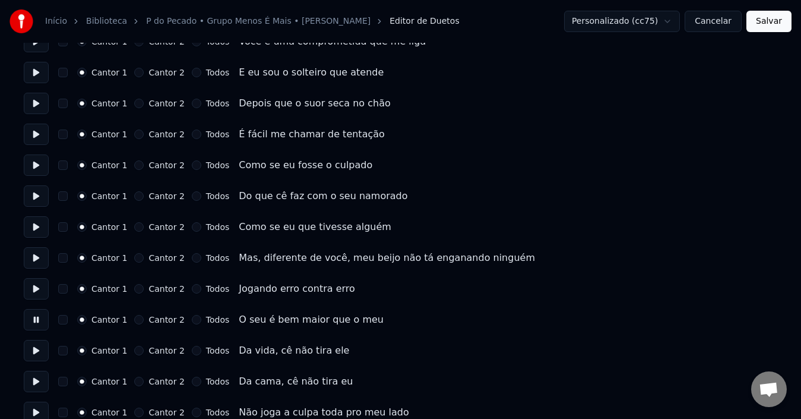
click at [37, 354] on button at bounding box center [36, 350] width 25 height 21
click at [36, 379] on button at bounding box center [36, 380] width 25 height 21
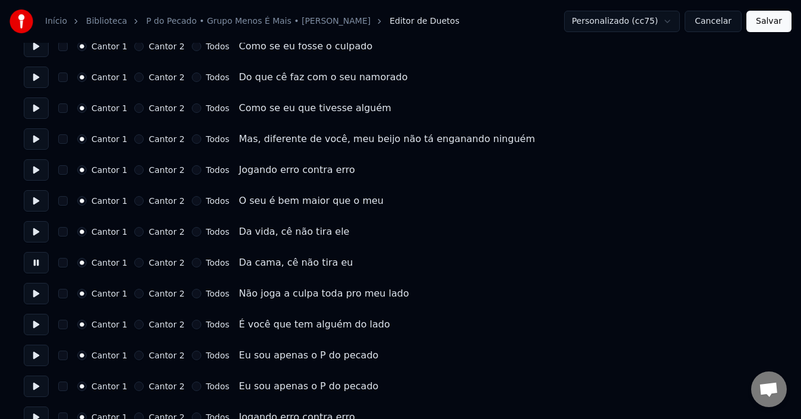
scroll to position [416, 0]
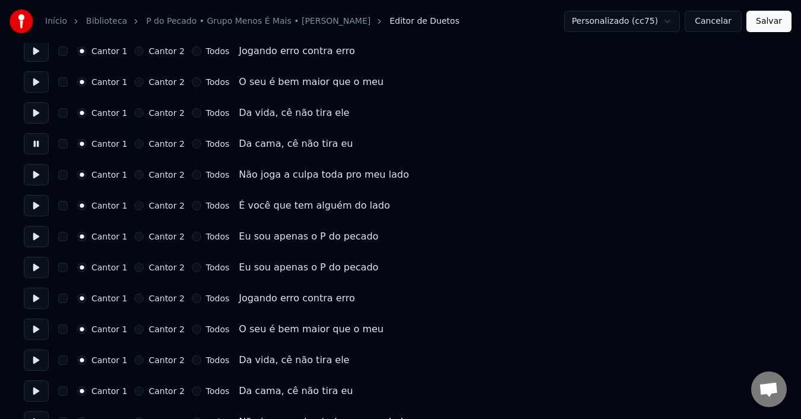
click at [39, 180] on button at bounding box center [36, 174] width 25 height 21
click at [34, 206] on button at bounding box center [36, 205] width 25 height 21
click at [36, 235] on button at bounding box center [36, 236] width 25 height 21
click at [37, 271] on button at bounding box center [36, 266] width 25 height 21
click at [134, 267] on button "Cantor 2" at bounding box center [138, 266] width 9 height 9
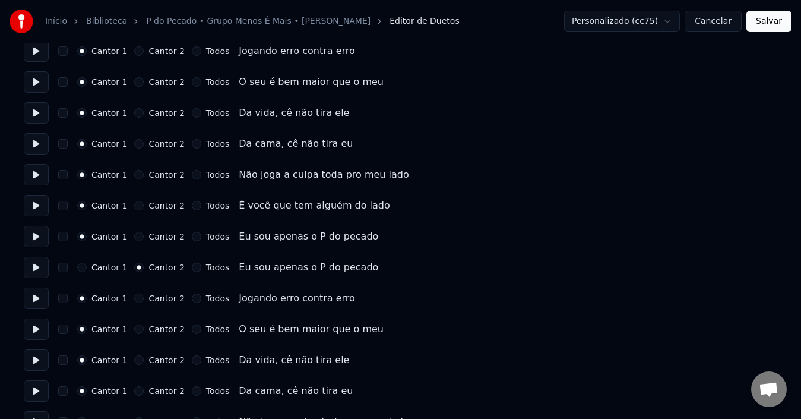
click at [38, 297] on button at bounding box center [36, 297] width 25 height 21
click at [31, 325] on button at bounding box center [36, 328] width 25 height 21
click at [34, 356] on button at bounding box center [36, 359] width 25 height 21
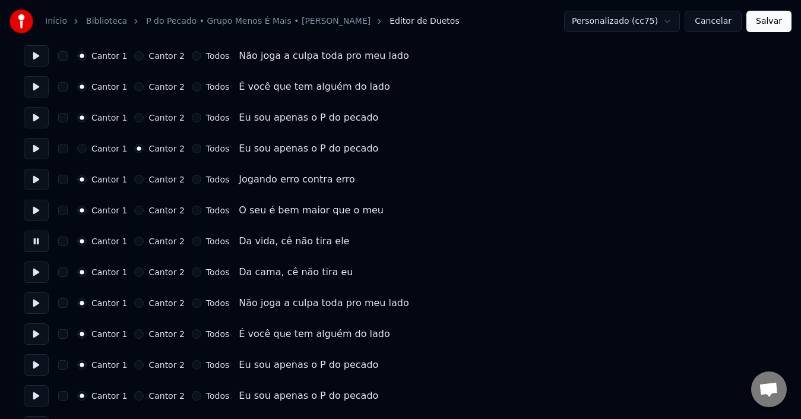
scroll to position [594, 0]
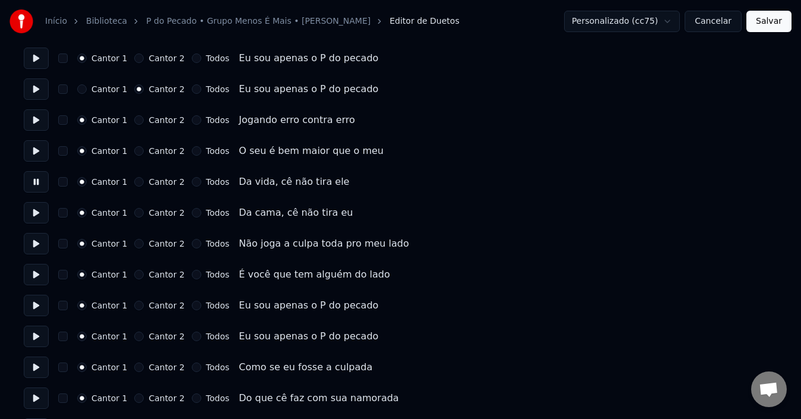
click at [28, 253] on button at bounding box center [36, 243] width 25 height 21
click at [33, 302] on button at bounding box center [36, 304] width 25 height 21
click at [34, 337] on button at bounding box center [36, 335] width 25 height 21
click at [134, 334] on button "Cantor 2" at bounding box center [138, 335] width 9 height 9
click at [33, 363] on button at bounding box center [36, 366] width 25 height 21
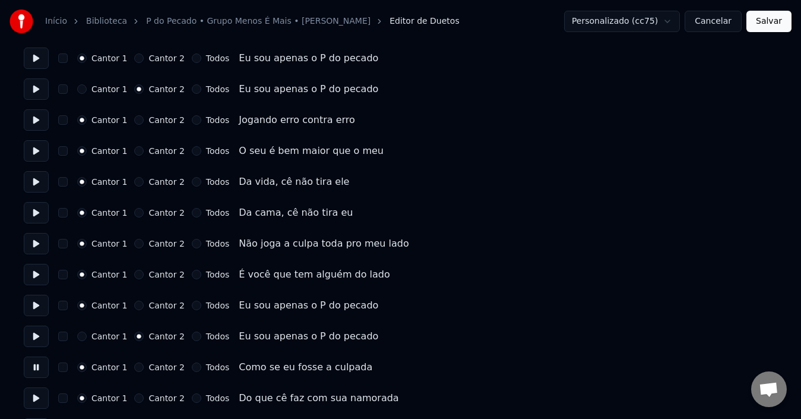
drag, startPoint x: 134, startPoint y: 367, endPoint x: 68, endPoint y: 389, distance: 69.3
click at [134, 367] on button "Cantor 2" at bounding box center [138, 366] width 9 height 9
click at [134, 398] on button "Cantor 2" at bounding box center [138, 397] width 9 height 9
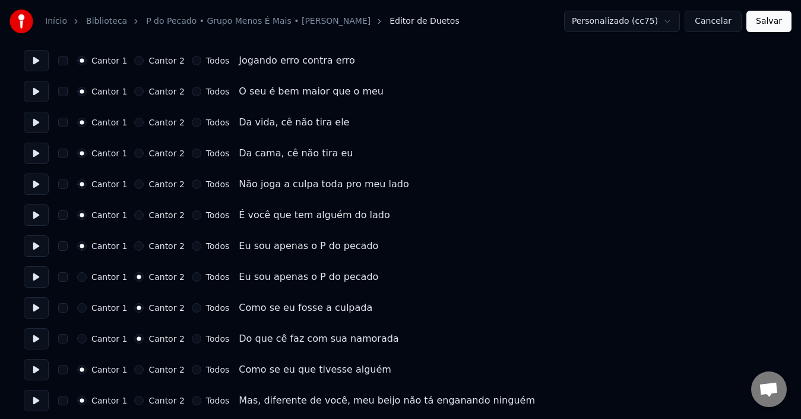
click at [34, 337] on button at bounding box center [36, 338] width 25 height 21
click at [134, 370] on button "Cantor 2" at bounding box center [138, 369] width 9 height 9
click at [27, 366] on button at bounding box center [36, 369] width 25 height 21
click at [39, 404] on button at bounding box center [36, 399] width 25 height 21
click at [135, 403] on button "Cantor 2" at bounding box center [138, 399] width 9 height 9
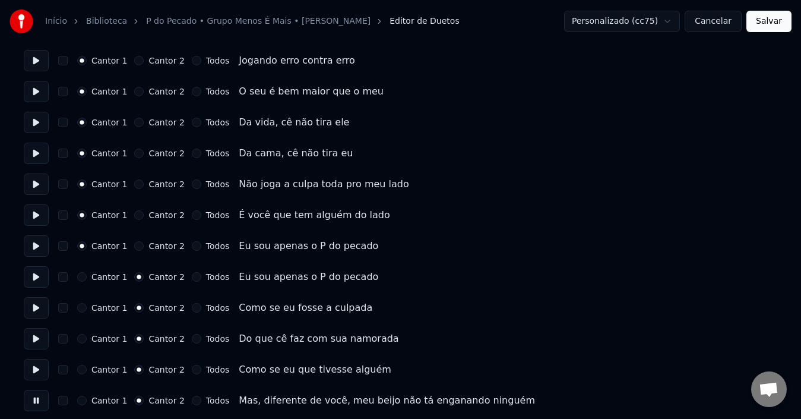
scroll to position [712, 0]
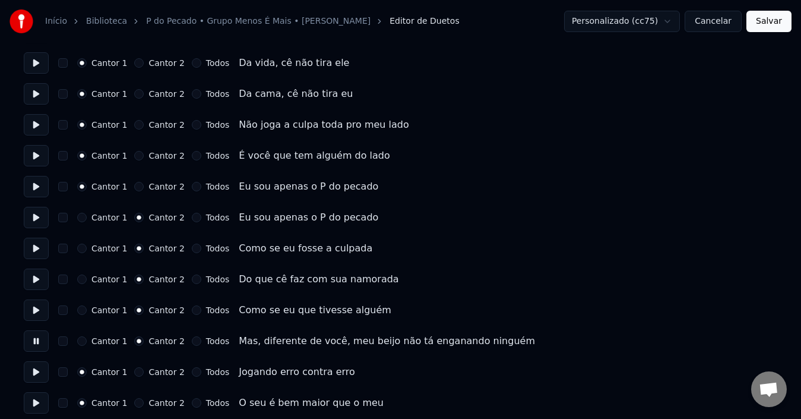
click at [34, 372] on button at bounding box center [36, 371] width 25 height 21
click at [135, 369] on button "Cantor 2" at bounding box center [138, 371] width 9 height 9
click at [37, 398] on button at bounding box center [36, 402] width 25 height 21
click at [135, 403] on button "Cantor 2" at bounding box center [138, 402] width 9 height 9
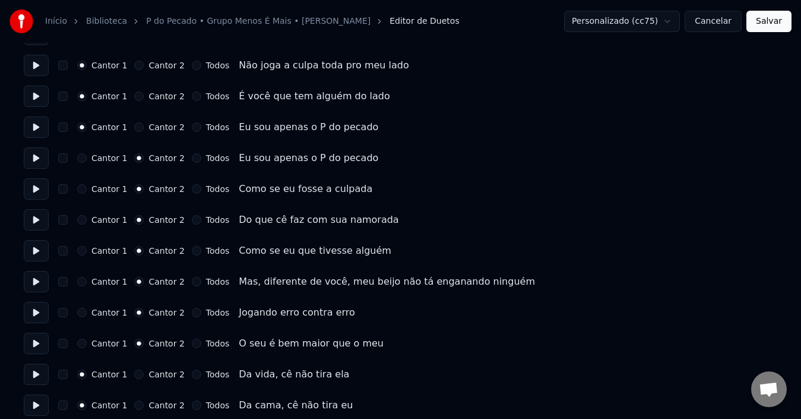
click at [35, 377] on button at bounding box center [36, 373] width 25 height 21
drag, startPoint x: 137, startPoint y: 375, endPoint x: 82, endPoint y: 405, distance: 63.0
click at [137, 375] on button "Cantor 2" at bounding box center [138, 373] width 9 height 9
click at [40, 403] on button at bounding box center [36, 404] width 25 height 21
click at [134, 405] on button "Cantor 2" at bounding box center [138, 404] width 9 height 9
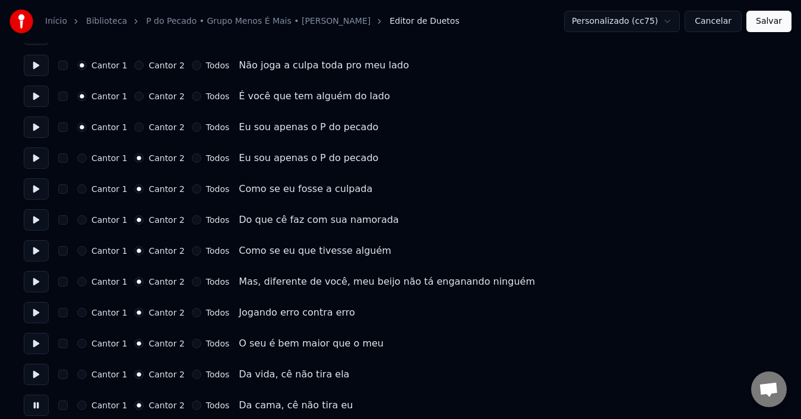
scroll to position [831, 0]
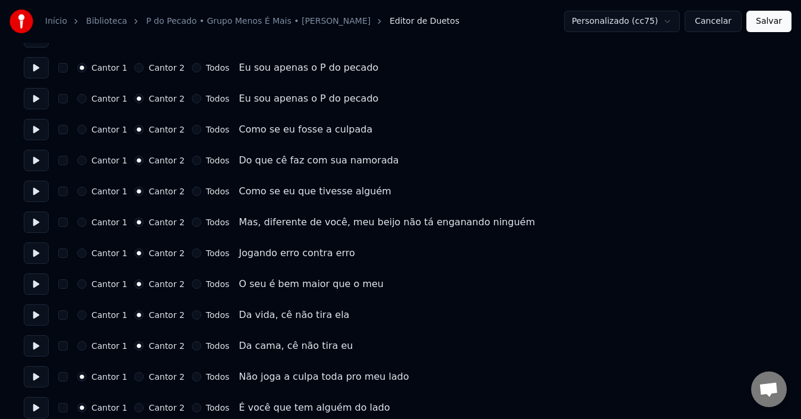
click at [32, 347] on button at bounding box center [36, 345] width 25 height 21
click at [134, 379] on button "Cantor 2" at bounding box center [138, 376] width 9 height 9
click at [37, 376] on button at bounding box center [36, 376] width 25 height 21
click at [39, 409] on button at bounding box center [36, 407] width 25 height 21
click at [136, 411] on button "Cantor 2" at bounding box center [138, 407] width 9 height 9
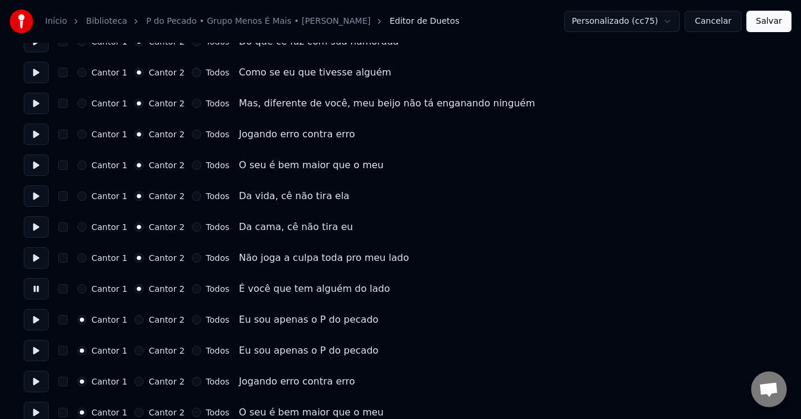
scroll to position [1009, 0]
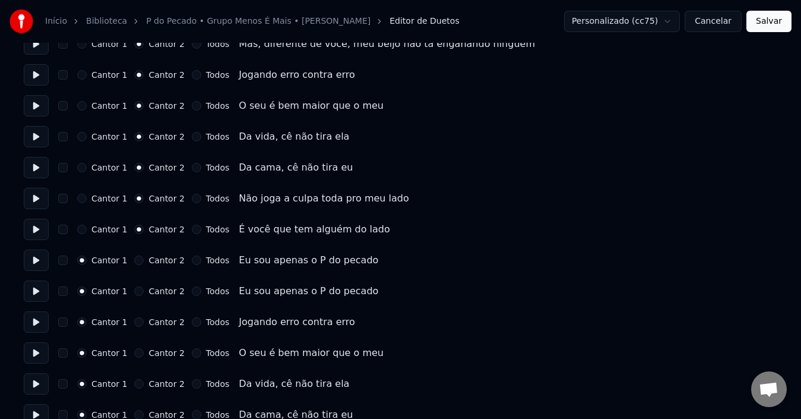
click at [38, 266] on button at bounding box center [36, 259] width 25 height 21
click at [134, 259] on button "Cantor 2" at bounding box center [138, 259] width 9 height 9
click at [30, 290] on button at bounding box center [36, 290] width 25 height 21
drag, startPoint x: 137, startPoint y: 293, endPoint x: 37, endPoint y: 342, distance: 111.2
click at [136, 293] on button "Cantor 2" at bounding box center [138, 290] width 9 height 9
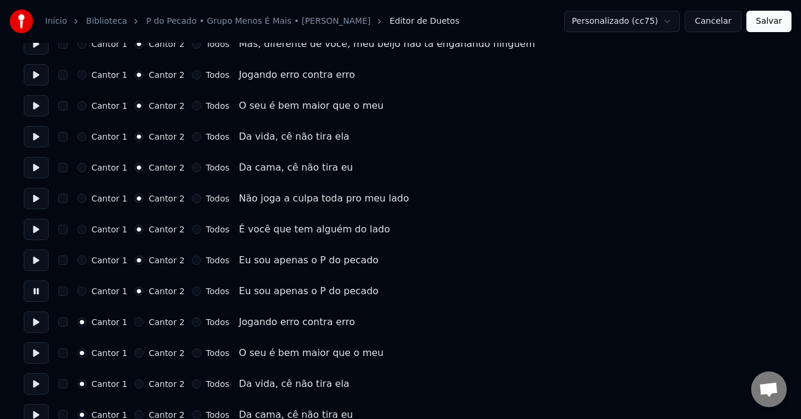
click at [37, 324] on button at bounding box center [36, 321] width 25 height 21
click at [34, 350] on button at bounding box center [36, 352] width 25 height 21
click at [41, 385] on button at bounding box center [36, 383] width 25 height 21
click at [138, 382] on button "Cantor 2" at bounding box center [138, 383] width 9 height 9
click at [34, 417] on button at bounding box center [36, 414] width 25 height 21
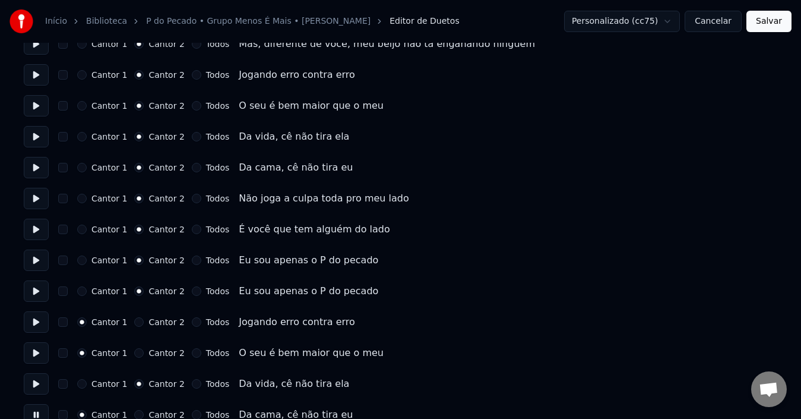
click at [136, 410] on button "Cantor 2" at bounding box center [138, 414] width 9 height 9
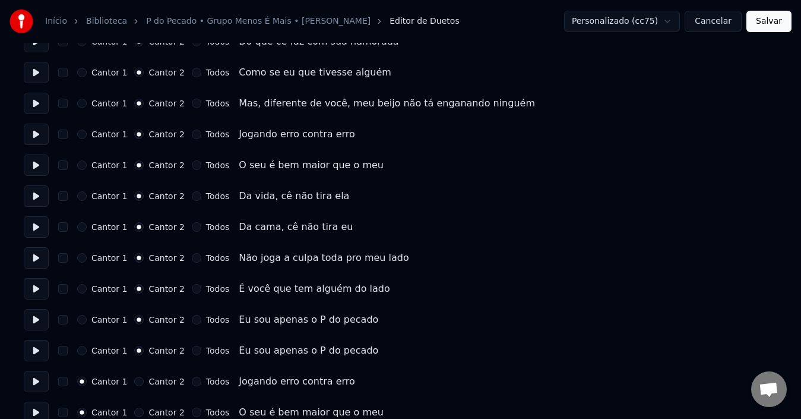
click at [31, 355] on button at bounding box center [36, 350] width 25 height 21
click at [38, 383] on button at bounding box center [36, 380] width 25 height 21
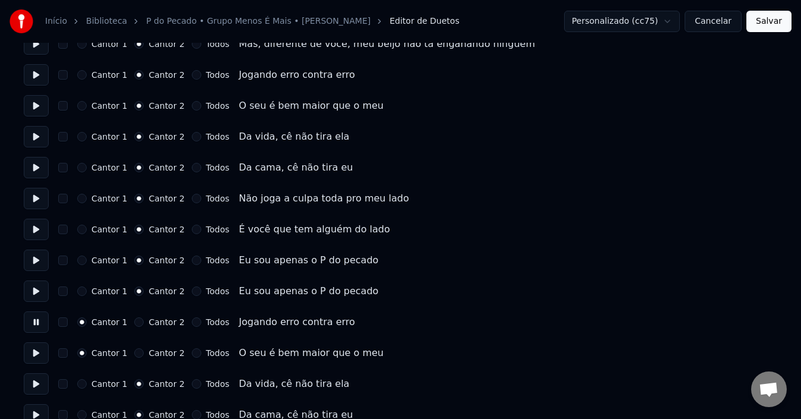
scroll to position [1069, 0]
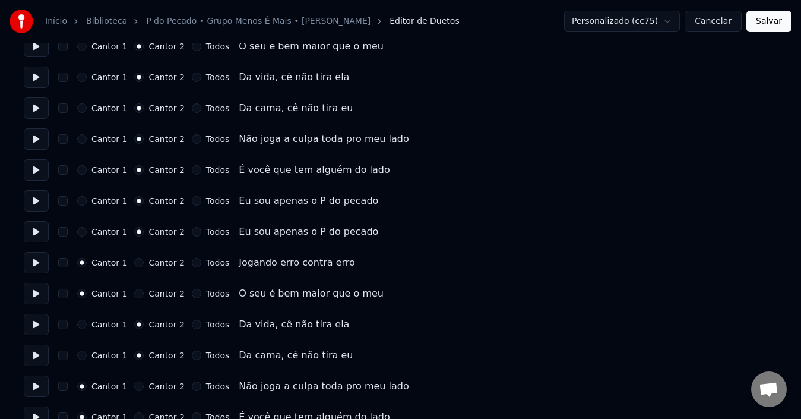
click at [37, 296] on button at bounding box center [36, 293] width 25 height 21
click at [40, 330] on button at bounding box center [36, 323] width 25 height 21
click at [37, 356] on button at bounding box center [36, 354] width 25 height 21
click at [34, 386] on button at bounding box center [36, 385] width 25 height 21
click at [129, 385] on div "Cantor 1 Cantor 2 Todos" at bounding box center [153, 385] width 152 height 9
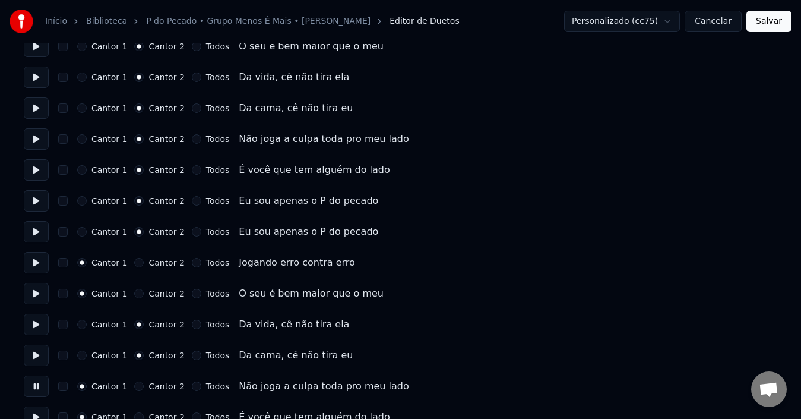
click at [134, 386] on button "Cantor 2" at bounding box center [138, 385] width 9 height 9
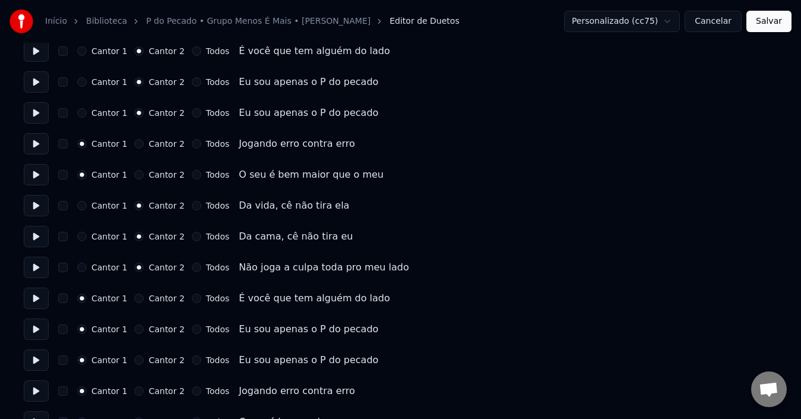
scroll to position [1247, 0]
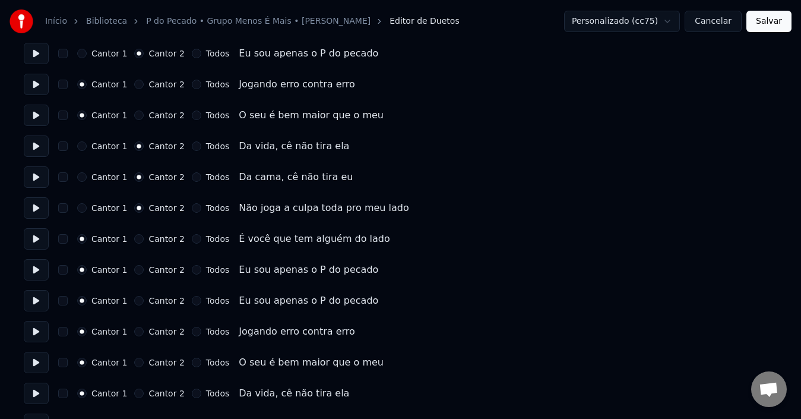
click at [31, 244] on button at bounding box center [36, 238] width 25 height 21
click at [136, 238] on button "Cantor 2" at bounding box center [138, 238] width 9 height 9
click at [35, 272] on button at bounding box center [36, 269] width 25 height 21
click at [192, 272] on button "Todos" at bounding box center [196, 269] width 9 height 9
click at [37, 304] on button at bounding box center [36, 300] width 25 height 21
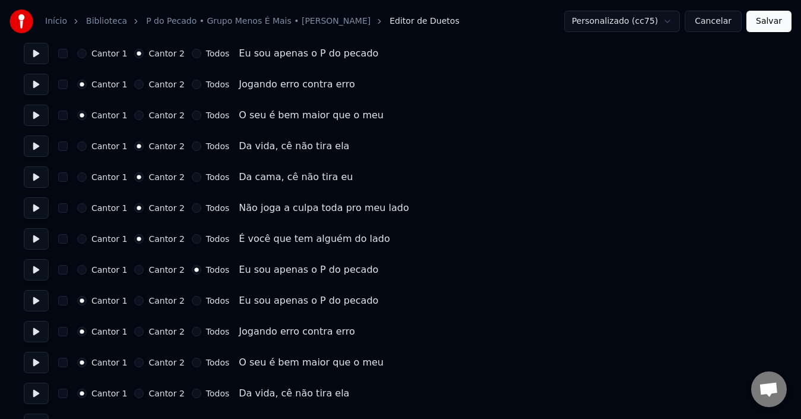
click at [134, 301] on button "Cantor 2" at bounding box center [138, 300] width 9 height 9
click at [39, 334] on button at bounding box center [36, 331] width 25 height 21
click at [138, 330] on button "Cantor 2" at bounding box center [138, 331] width 9 height 9
click at [37, 362] on button at bounding box center [36, 361] width 25 height 21
click at [40, 395] on button at bounding box center [36, 392] width 25 height 21
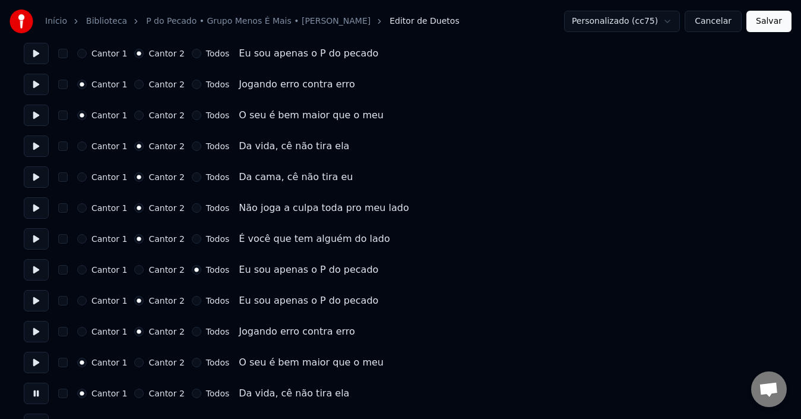
click at [134, 393] on button "Cantor 2" at bounding box center [138, 392] width 9 height 9
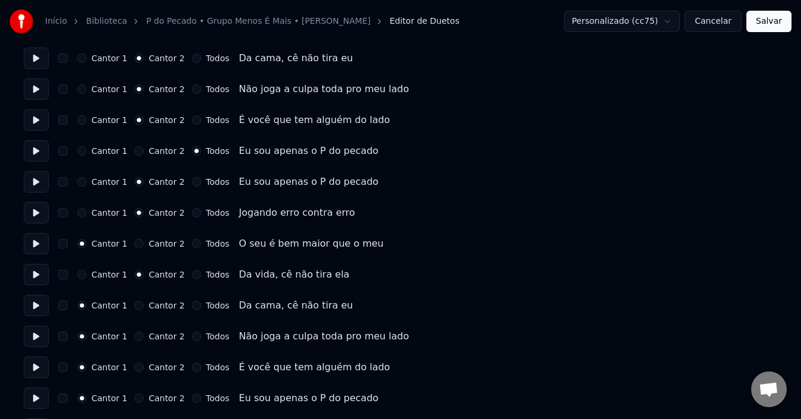
scroll to position [1425, 0]
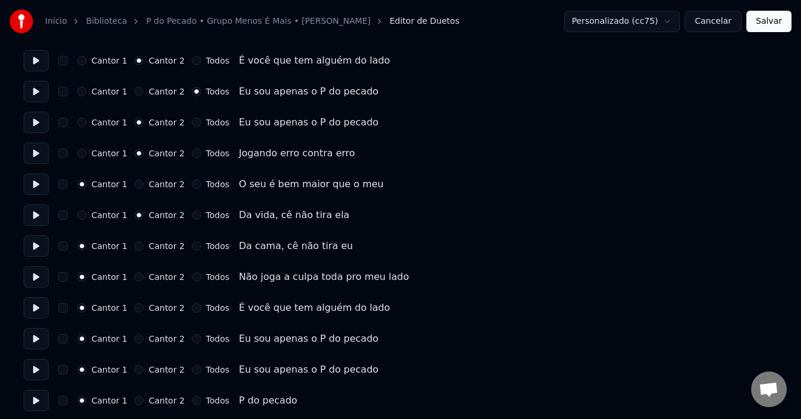
click at [37, 250] on button at bounding box center [36, 245] width 25 height 21
click at [135, 249] on button "Cantor 2" at bounding box center [138, 245] width 9 height 9
click at [36, 278] on button at bounding box center [36, 276] width 25 height 21
click at [134, 280] on button "Cantor 2" at bounding box center [138, 276] width 9 height 9
click at [30, 312] on button at bounding box center [36, 307] width 25 height 21
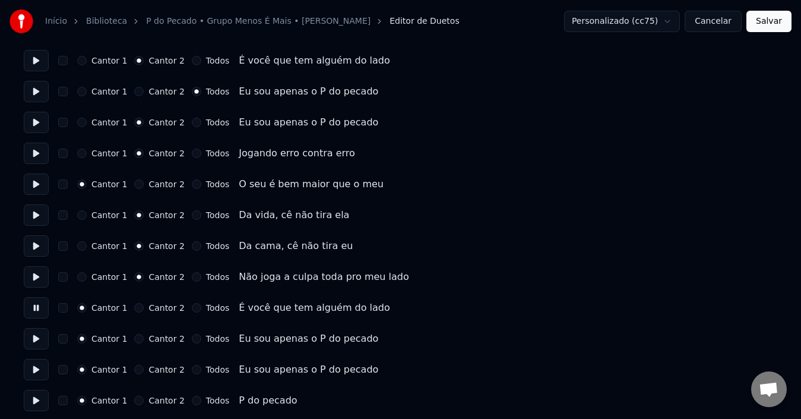
click at [134, 309] on button "Cantor 2" at bounding box center [138, 307] width 9 height 9
click at [42, 335] on button at bounding box center [36, 338] width 25 height 21
click at [135, 338] on button "Cantor 2" at bounding box center [138, 338] width 9 height 9
click at [34, 369] on button at bounding box center [36, 369] width 25 height 21
click at [25, 396] on button at bounding box center [36, 399] width 25 height 21
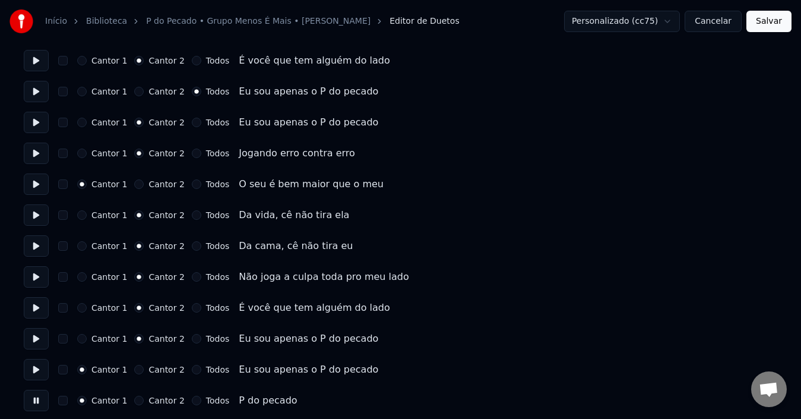
click at [136, 400] on button "Cantor 2" at bounding box center [138, 399] width 9 height 9
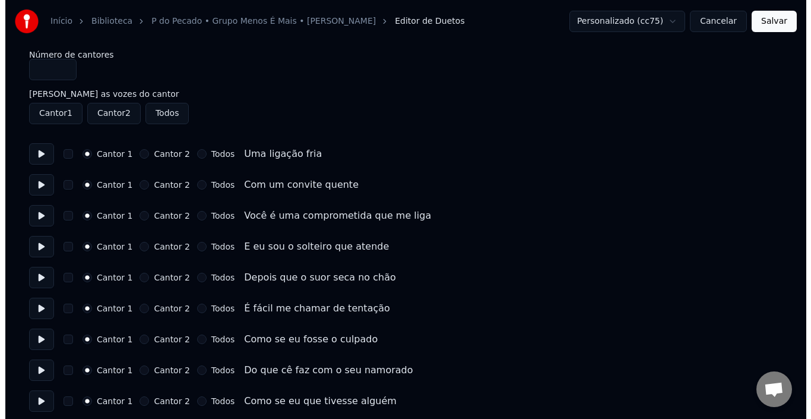
scroll to position [0, 0]
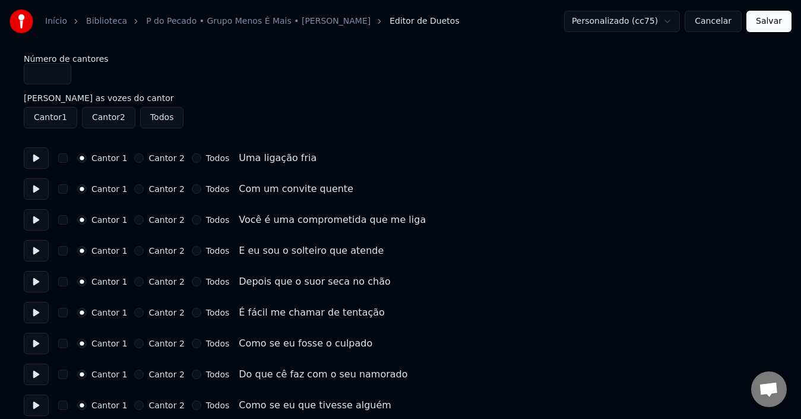
click at [775, 25] on button "Salvar" at bounding box center [768, 21] width 45 height 21
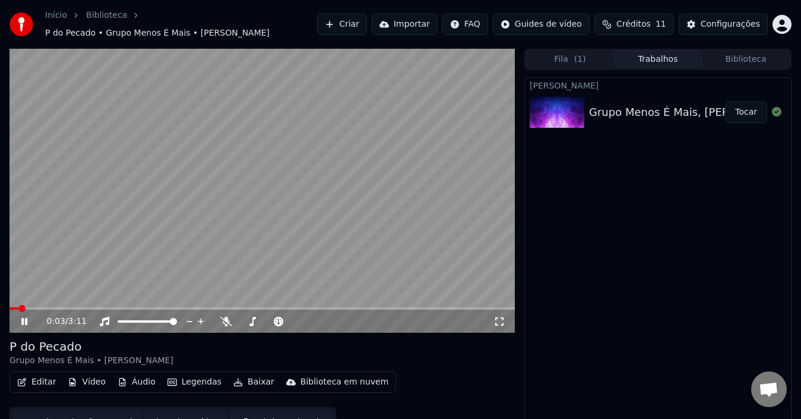
click at [338, 309] on div "0:03 / 3:11" at bounding box center [261, 321] width 505 height 24
click at [338, 307] on span at bounding box center [261, 308] width 505 height 2
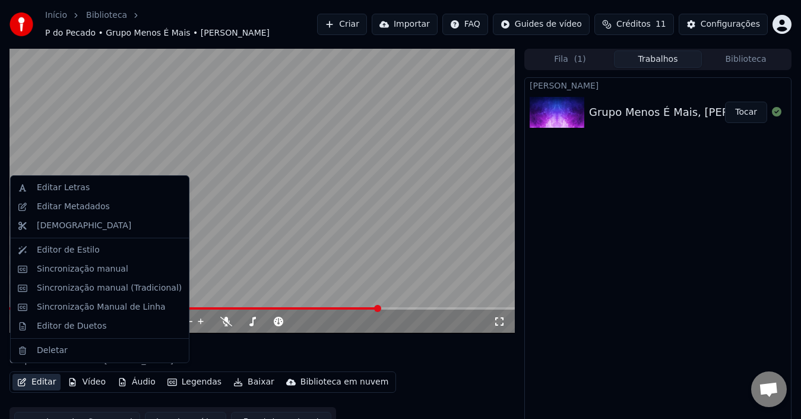
click at [32, 378] on button "Editar" at bounding box center [36, 381] width 48 height 17
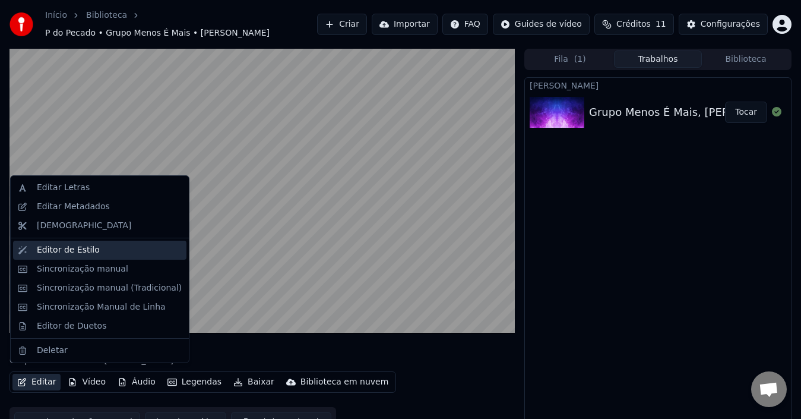
click at [79, 249] on div "Editor de Estilo" at bounding box center [68, 250] width 63 height 12
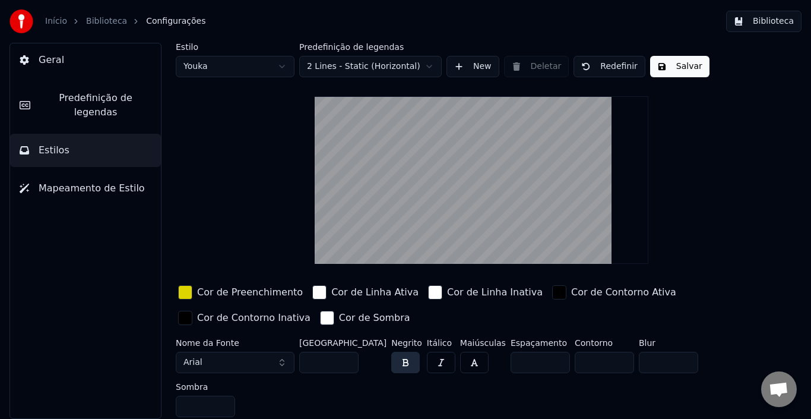
click at [266, 72] on html "Início Biblioteca Configurações Biblioteca Geral Predefinição de legendas Estil…" at bounding box center [405, 209] width 811 height 419
click at [269, 69] on html "Início Biblioteca Configurações Biblioteca Geral Predefinição de legendas Estil…" at bounding box center [405, 209] width 811 height 419
click at [115, 97] on html "Início Biblioteca Configurações Biblioteca Geral Predefinição de legendas Estil…" at bounding box center [405, 209] width 811 height 419
click at [78, 95] on span "Predefinição de legendas" at bounding box center [96, 105] width 112 height 28
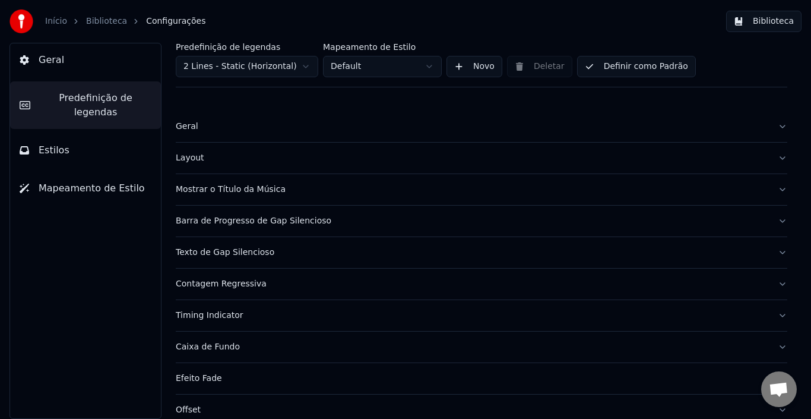
click at [341, 125] on div "Geral" at bounding box center [472, 127] width 592 height 12
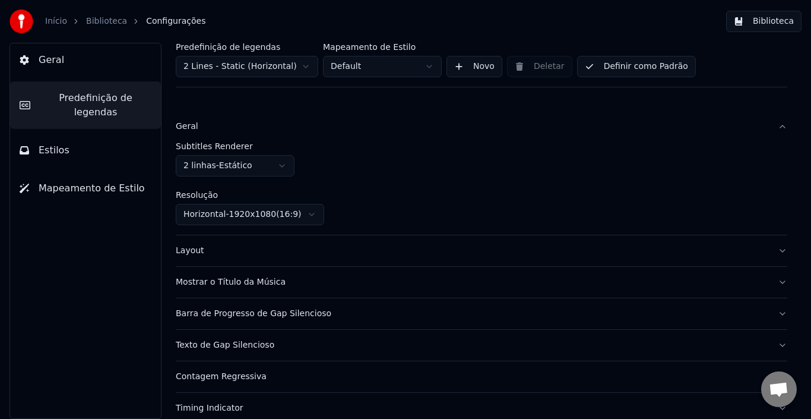
click at [430, 254] on div "Layout" at bounding box center [472, 251] width 592 height 12
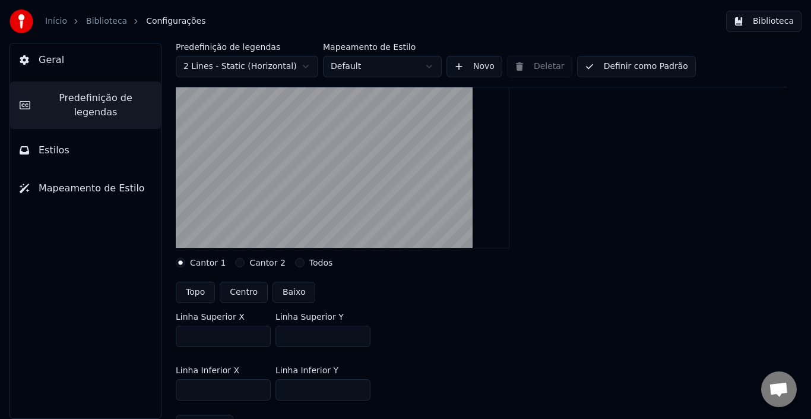
scroll to position [178, 0]
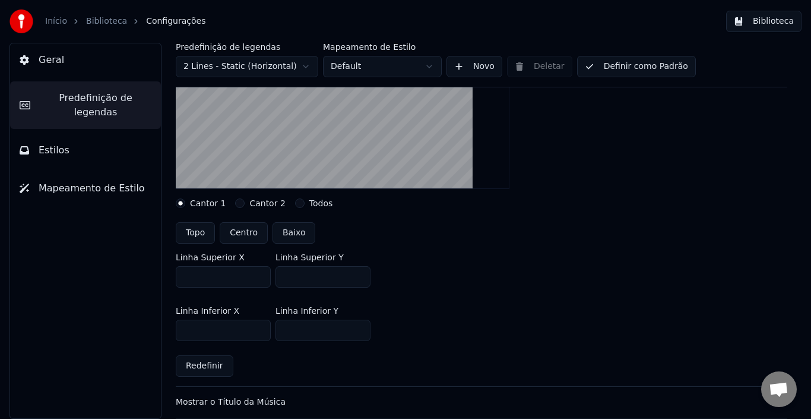
click at [237, 204] on button "Cantor 2" at bounding box center [239, 202] width 9 height 9
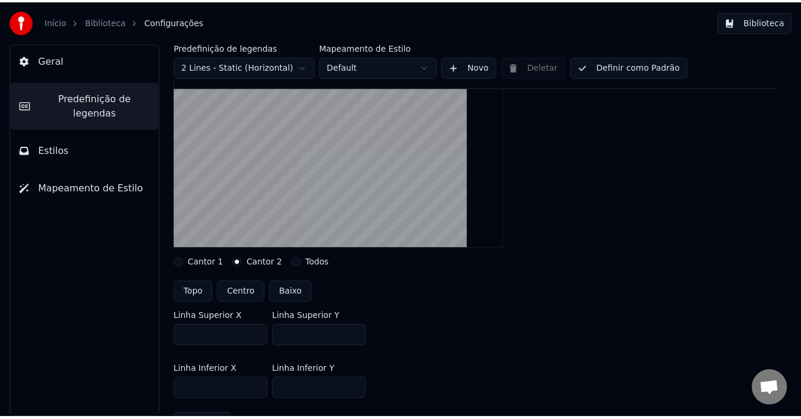
scroll to position [0, 0]
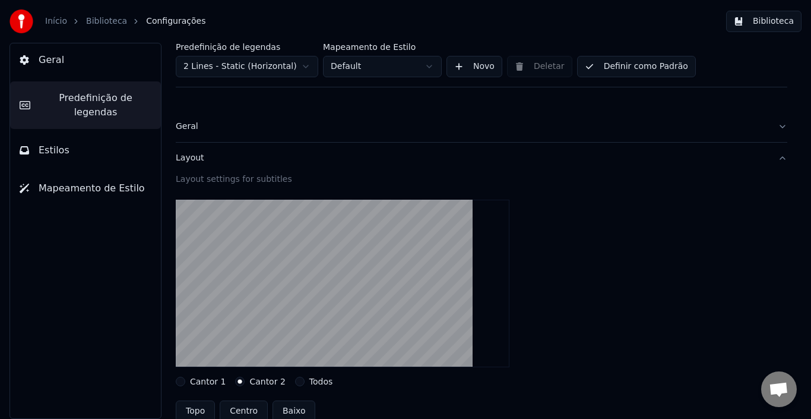
click at [388, 67] on html "Início Biblioteca Configurações Biblioteca Geral Predefinição de legendas Estil…" at bounding box center [405, 209] width 811 height 419
click at [316, 69] on html "Início Biblioteca Configurações Biblioteca Geral Predefinição de legendas Estil…" at bounding box center [405, 209] width 811 height 419
click at [262, 125] on div "Geral" at bounding box center [472, 127] width 592 height 12
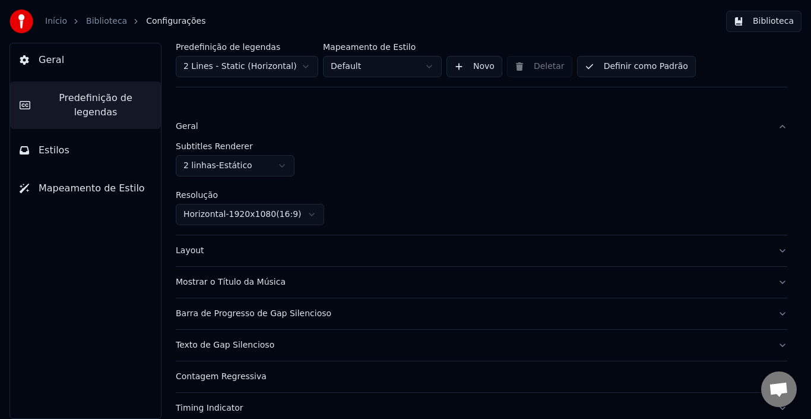
click at [63, 181] on span "Mapeamento de Estilo" at bounding box center [92, 188] width 106 height 14
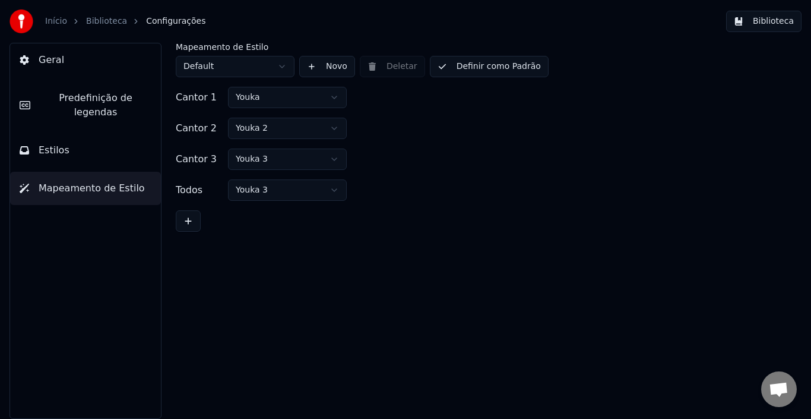
click at [458, 66] on button "Definir como Padrão" at bounding box center [489, 66] width 119 height 21
click at [742, 24] on button "Biblioteca" at bounding box center [763, 21] width 75 height 21
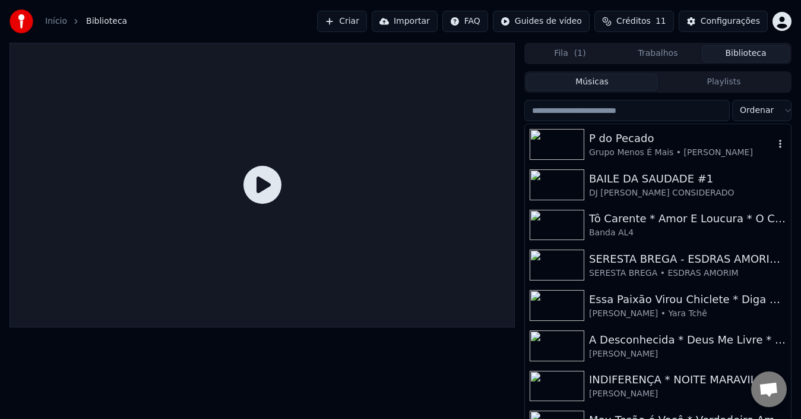
click at [652, 137] on div "P do Pecado" at bounding box center [681, 138] width 185 height 17
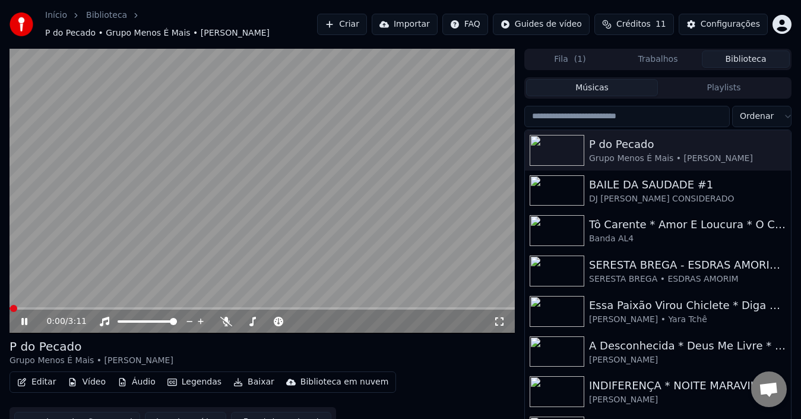
click at [45, 378] on button "Editar" at bounding box center [36, 381] width 48 height 17
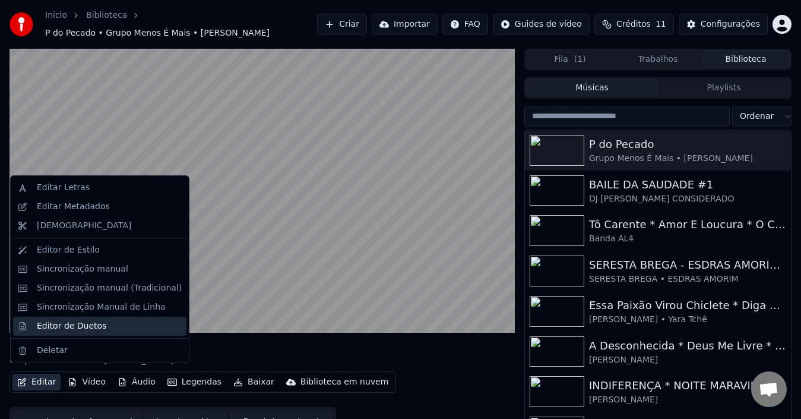
click at [90, 325] on div "Editor de Duetos" at bounding box center [71, 326] width 69 height 12
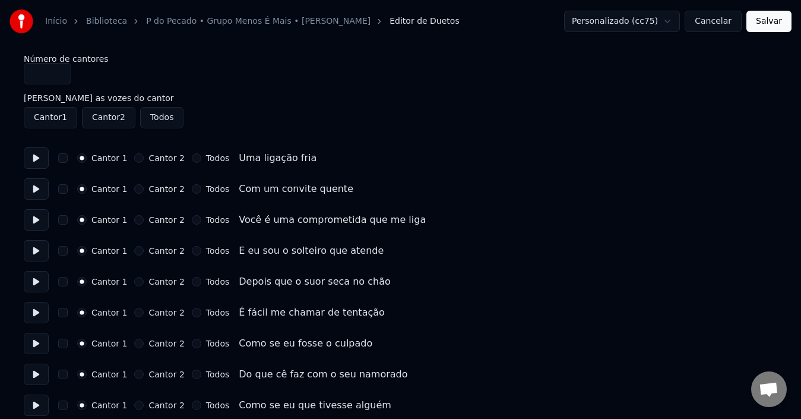
click at [766, 23] on button "Salvar" at bounding box center [768, 21] width 45 height 21
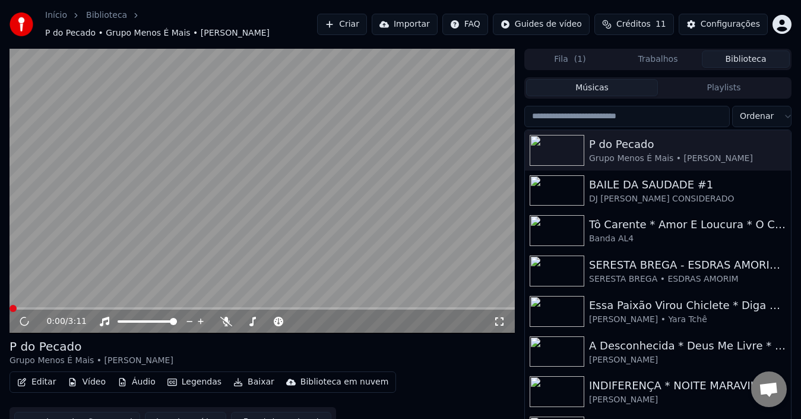
click at [81, 373] on button "Vídeo" at bounding box center [86, 381] width 47 height 17
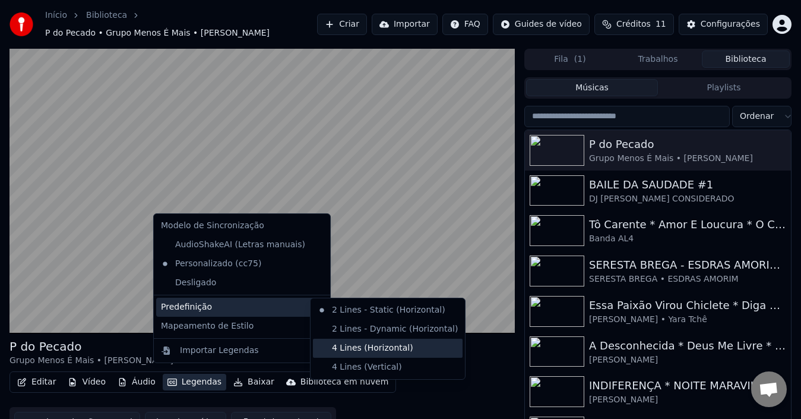
click at [385, 348] on div "4 Lines (Horizontal)" at bounding box center [388, 347] width 150 height 19
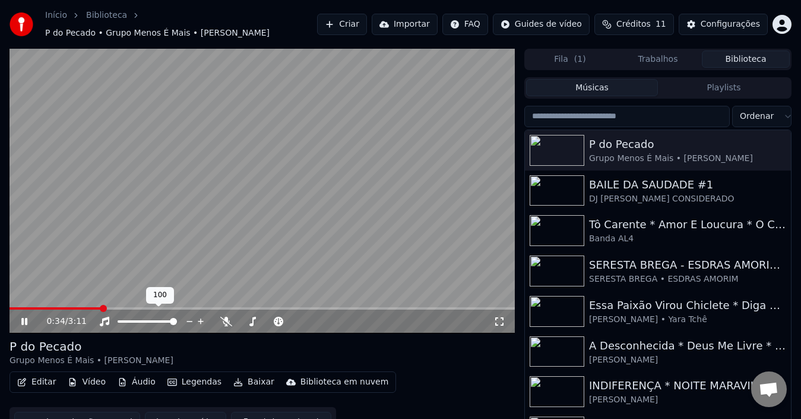
click at [191, 374] on button "Legendas" at bounding box center [195, 381] width 64 height 17
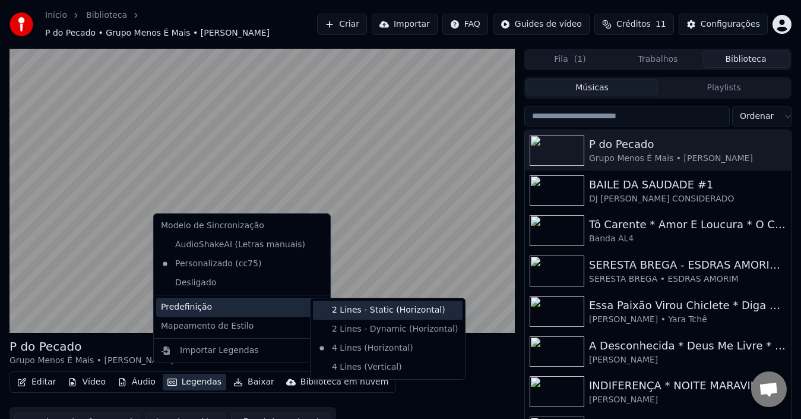
click at [407, 315] on div "2 Lines - Static (Horizontal)" at bounding box center [388, 309] width 150 height 19
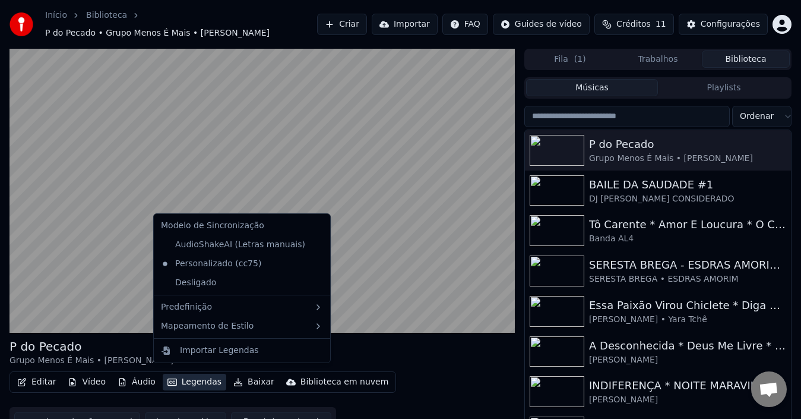
click at [192, 373] on button "Legendas" at bounding box center [195, 381] width 64 height 17
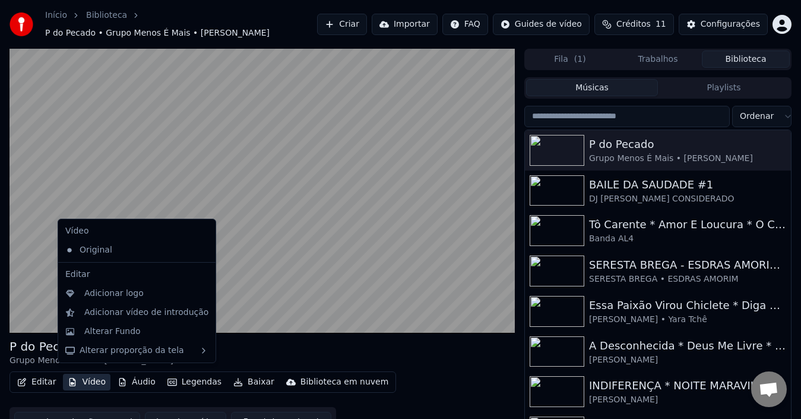
click at [427, 346] on div "P do Pecado Grupo Menos É Mais • [PERSON_NAME]" at bounding box center [261, 352] width 505 height 28
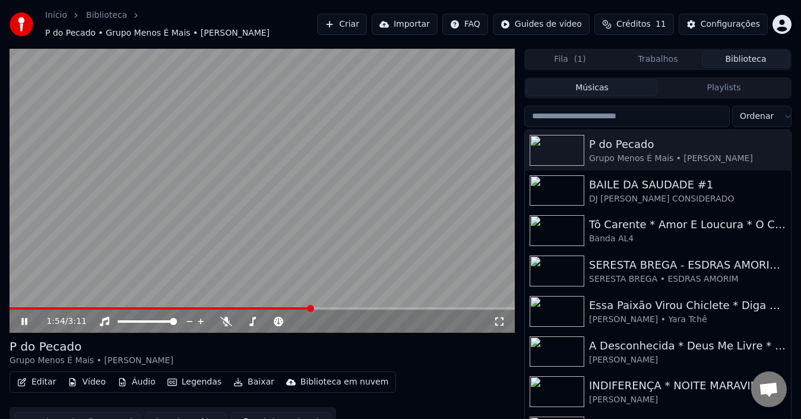
click at [26, 318] on icon at bounding box center [24, 321] width 6 height 7
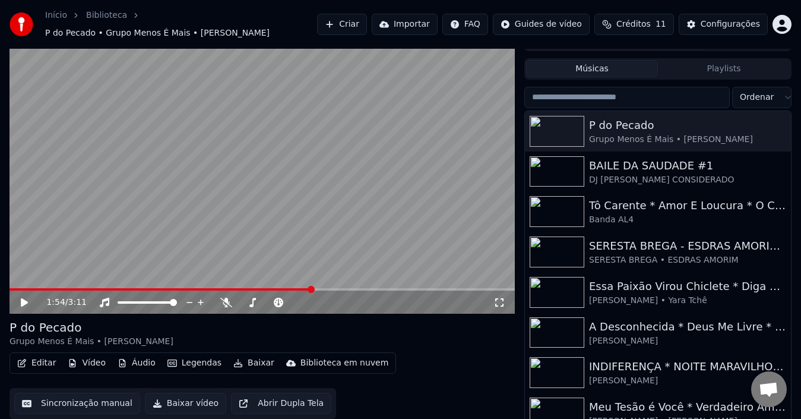
click at [156, 397] on button "Baixar vídeo" at bounding box center [185, 402] width 81 height 21
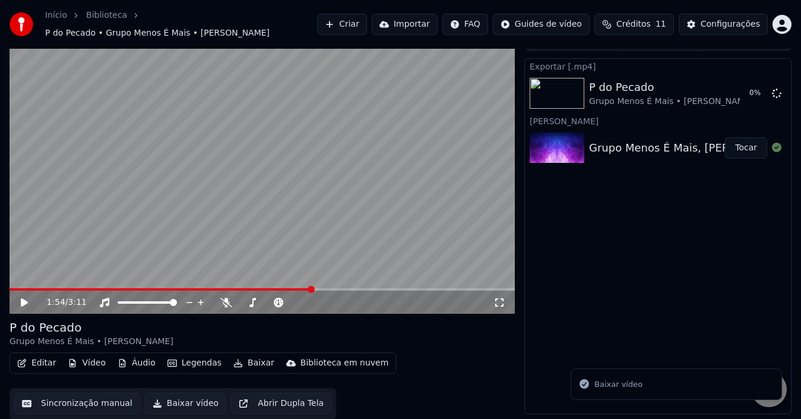
scroll to position [13, 0]
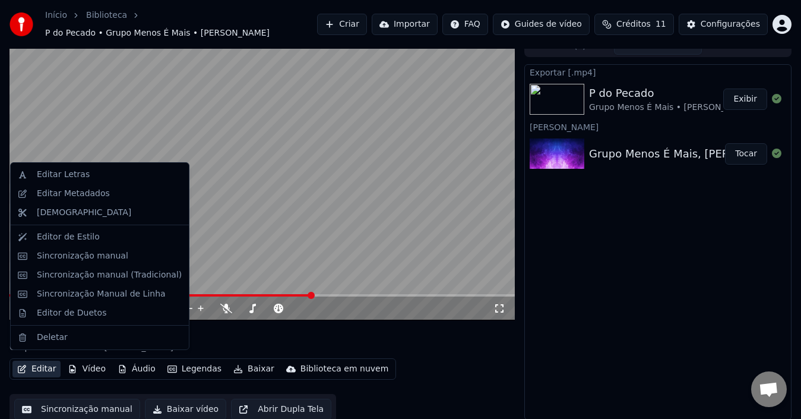
click at [46, 361] on button "Editar" at bounding box center [36, 368] width 48 height 17
click at [66, 189] on div "Editar Metadados" at bounding box center [73, 194] width 73 height 12
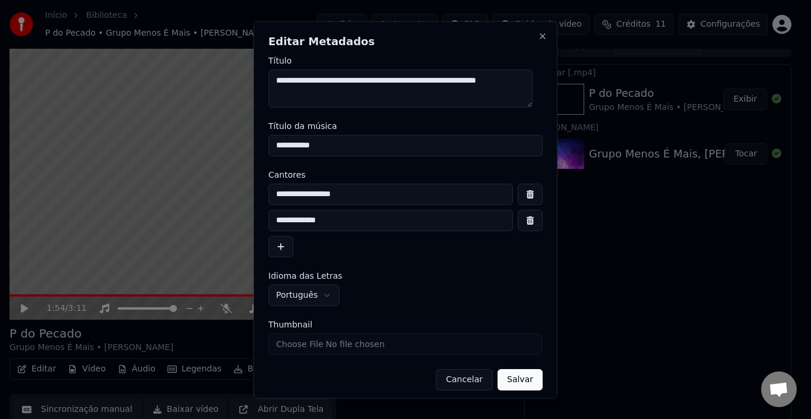
drag, startPoint x: 313, startPoint y: 80, endPoint x: 277, endPoint y: 80, distance: 36.8
click at [277, 80] on textarea "**********" at bounding box center [400, 88] width 264 height 38
click at [274, 78] on textarea "**********" at bounding box center [400, 88] width 264 height 38
type textarea "**********"
click at [509, 376] on button "Salvar" at bounding box center [519, 378] width 45 height 21
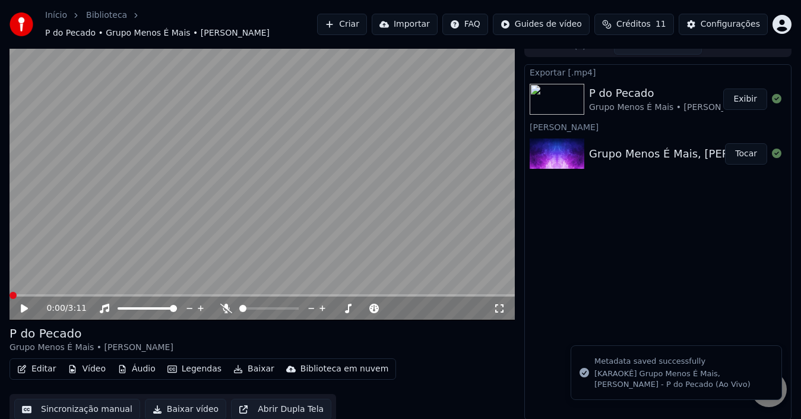
click at [224, 303] on icon at bounding box center [226, 307] width 12 height 9
click at [161, 399] on button "Baixar vídeo" at bounding box center [185, 408] width 81 height 21
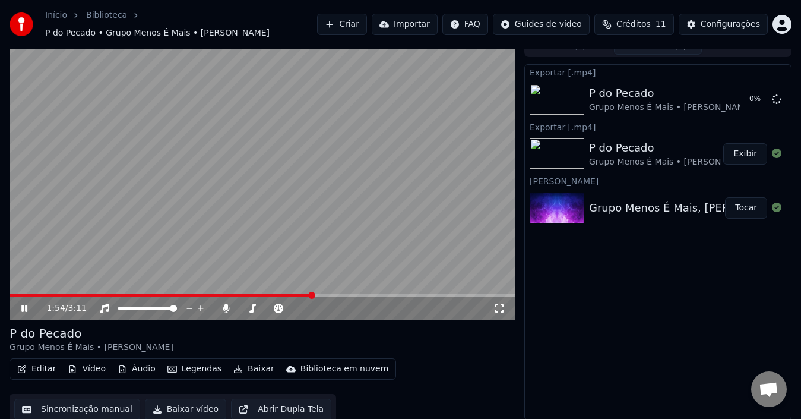
click at [21, 303] on icon at bounding box center [32, 307] width 27 height 9
